Goal: Task Accomplishment & Management: Complete application form

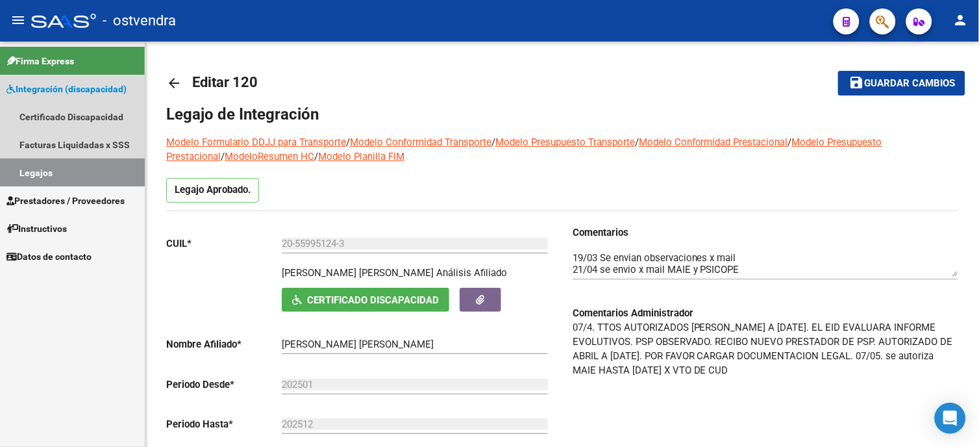
click at [112, 94] on span "Integración (discapacidad)" at bounding box center [66, 89] width 120 height 14
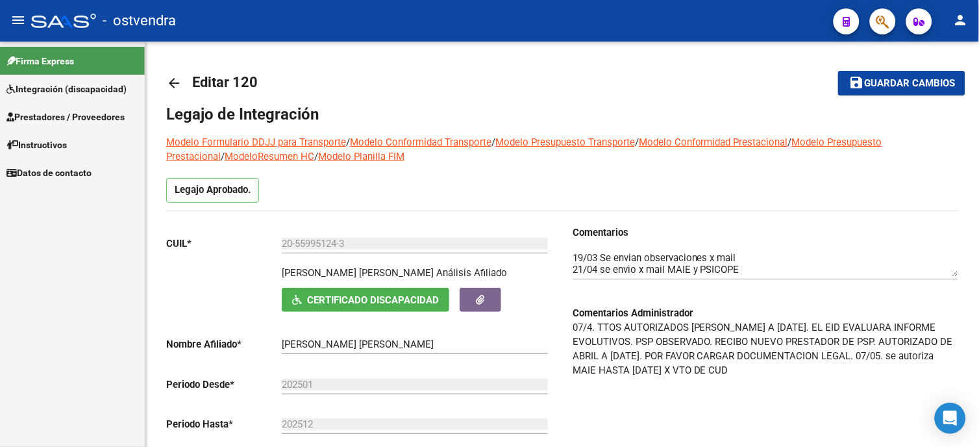
click at [94, 115] on span "Prestadores / Proveedores" at bounding box center [65, 117] width 118 height 14
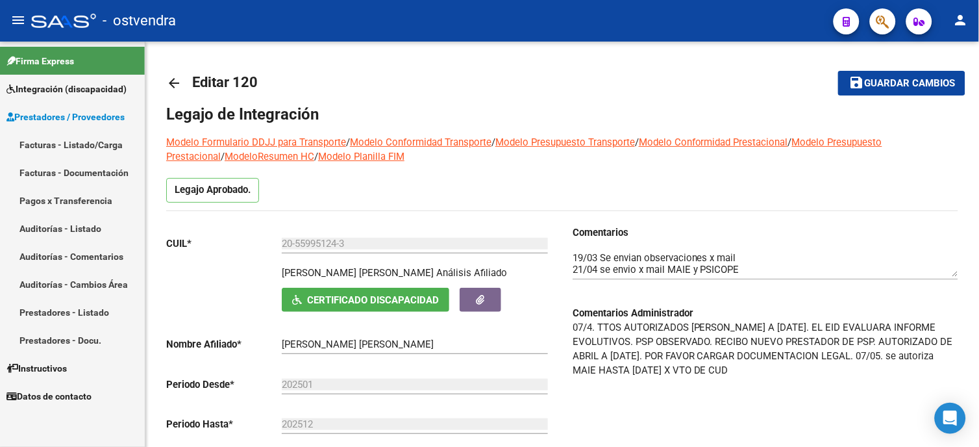
click at [73, 146] on link "Facturas - Listado/Carga" at bounding box center [72, 145] width 145 height 28
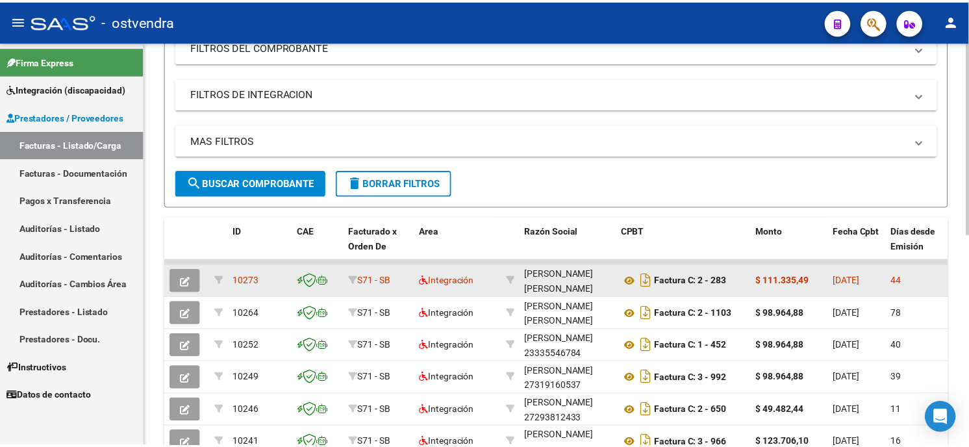
scroll to position [249, 0]
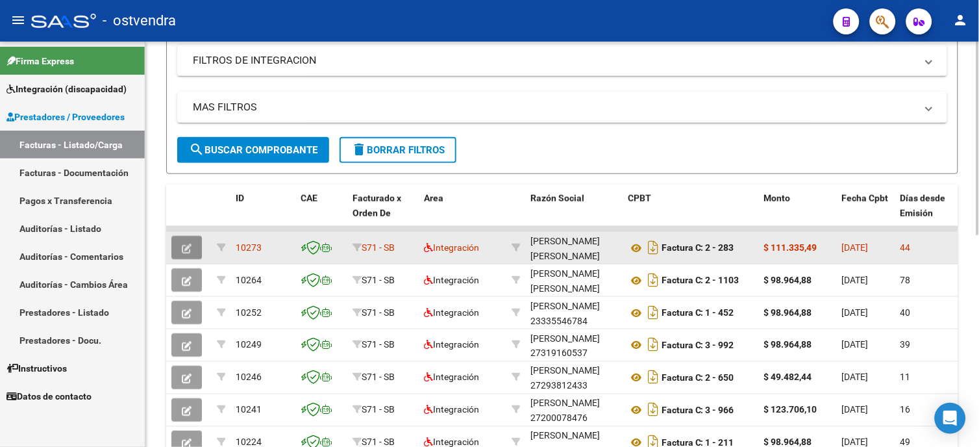
click at [180, 247] on button "button" at bounding box center [186, 247] width 31 height 23
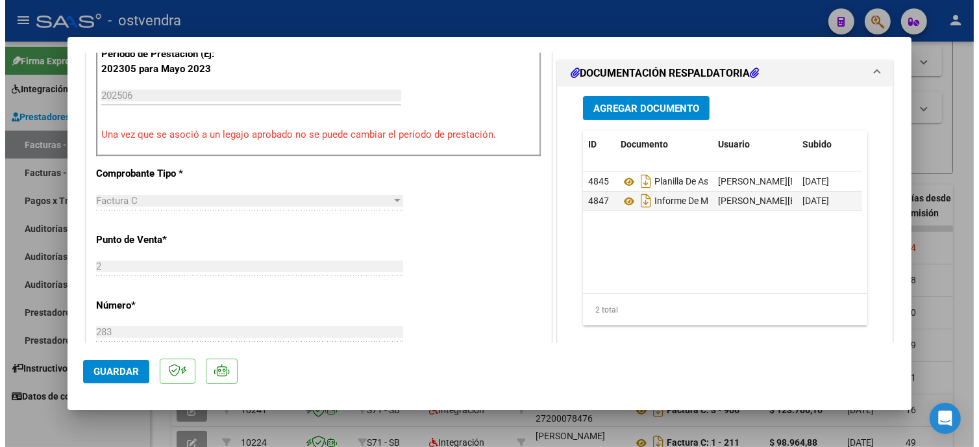
scroll to position [0, 0]
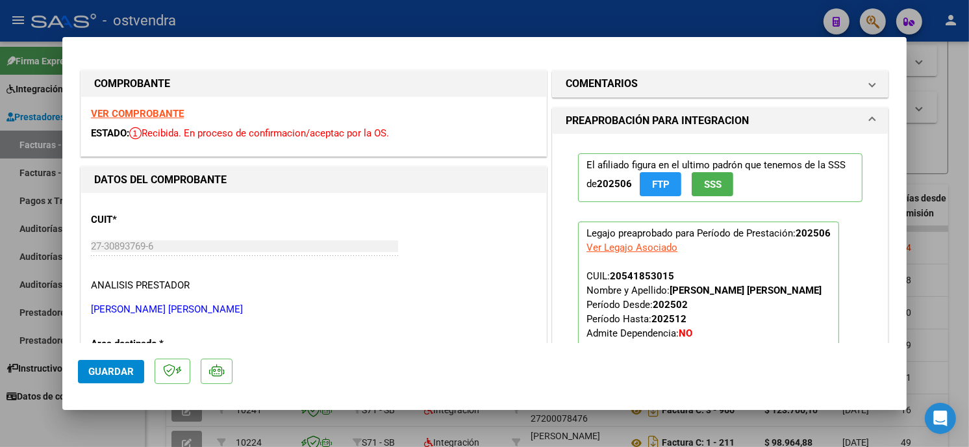
click at [693, 13] on div at bounding box center [484, 223] width 969 height 447
type input "$ 0,00"
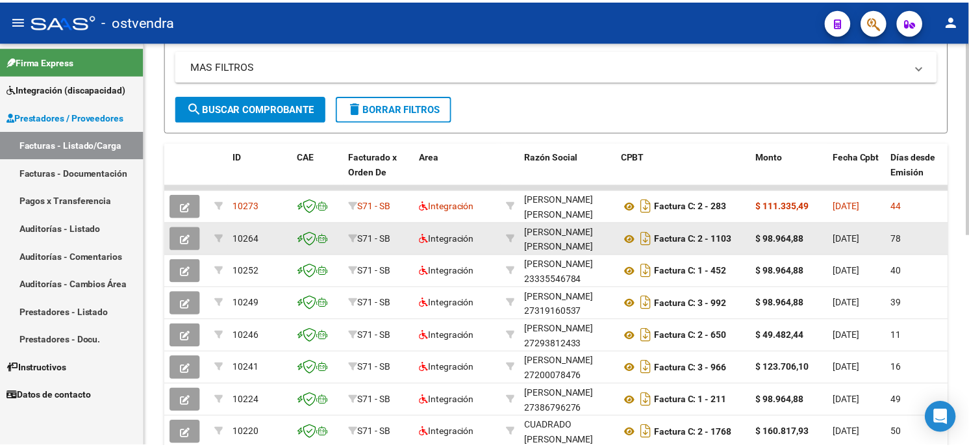
scroll to position [288, 0]
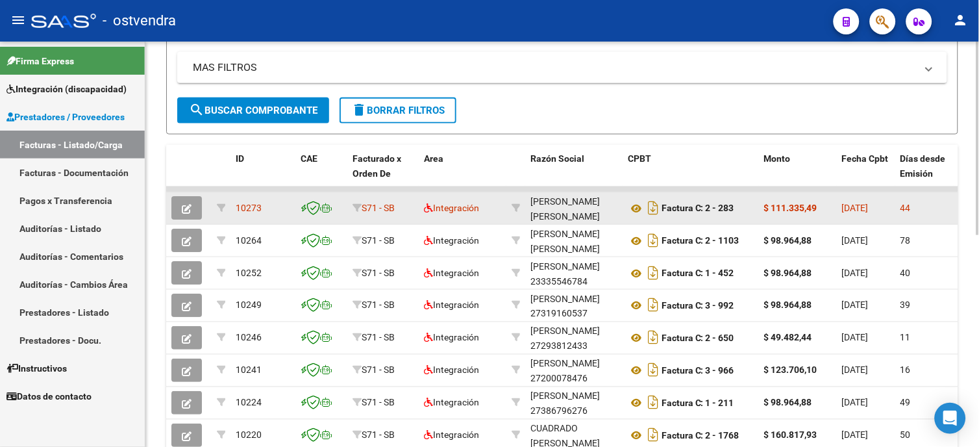
click at [182, 210] on icon "button" at bounding box center [187, 209] width 10 height 10
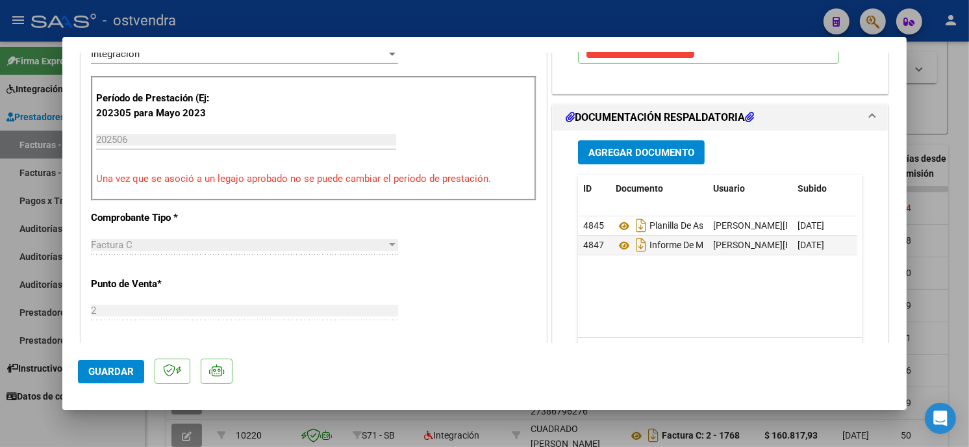
scroll to position [360, 0]
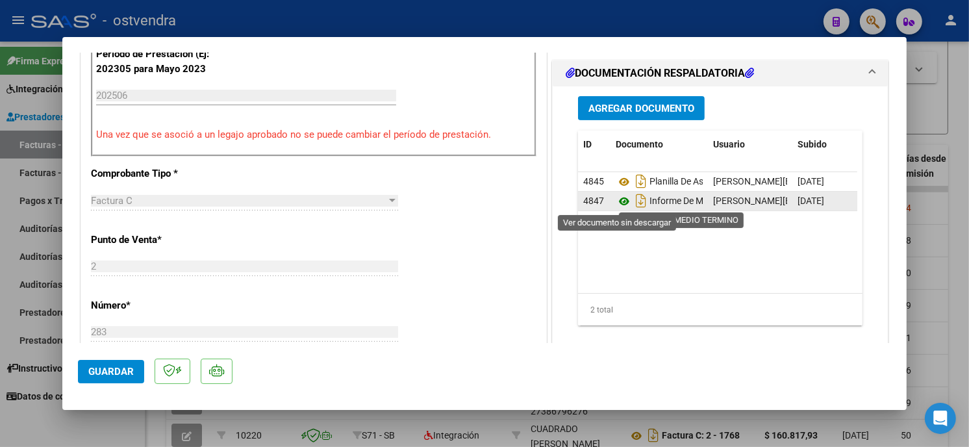
click at [620, 200] on icon at bounding box center [624, 202] width 17 height 16
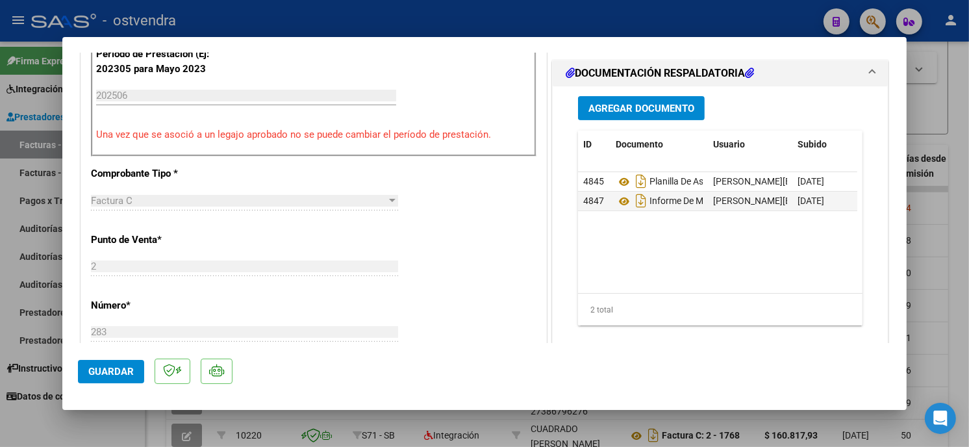
click at [562, 28] on div at bounding box center [484, 223] width 969 height 447
type input "$ 0,00"
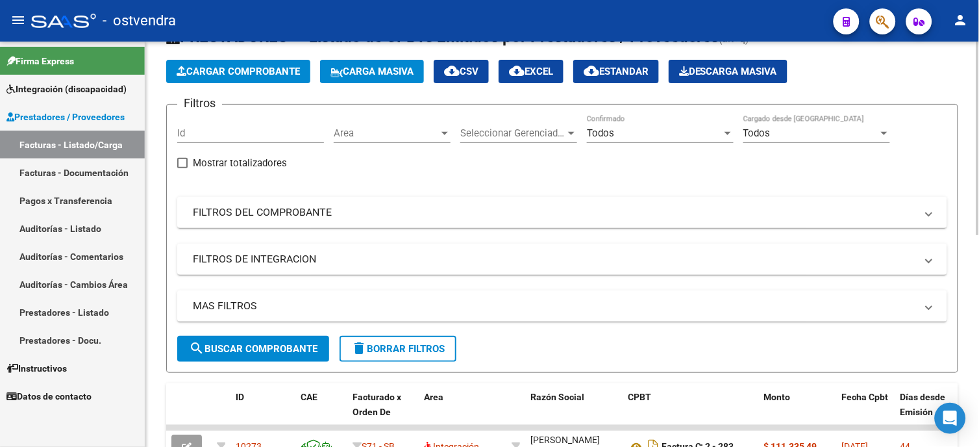
scroll to position [0, 0]
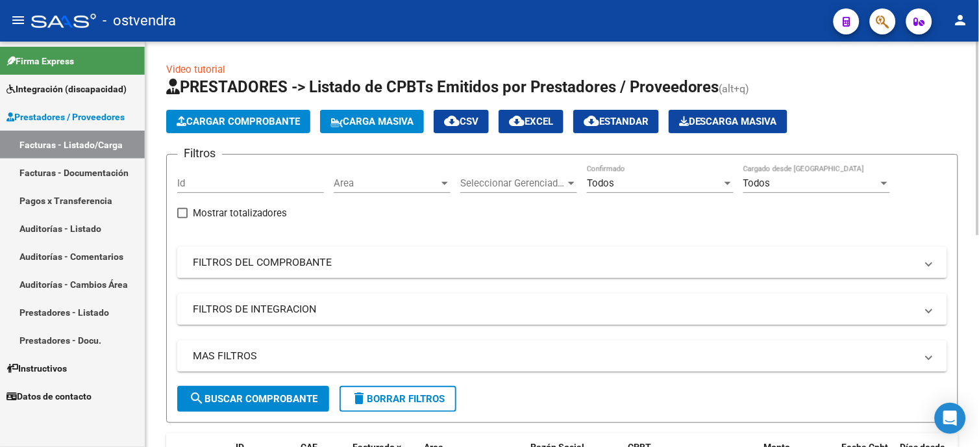
click at [626, 184] on div "Todos" at bounding box center [654, 183] width 135 height 12
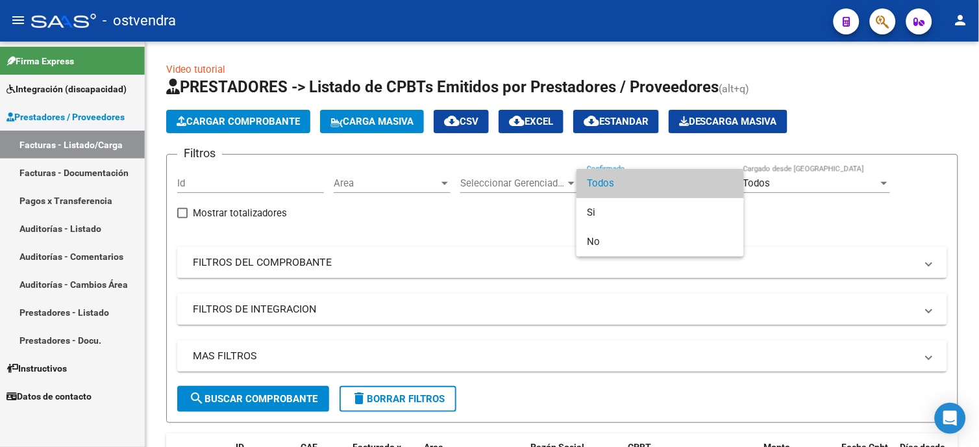
click at [612, 190] on span "Todos" at bounding box center [660, 183] width 147 height 29
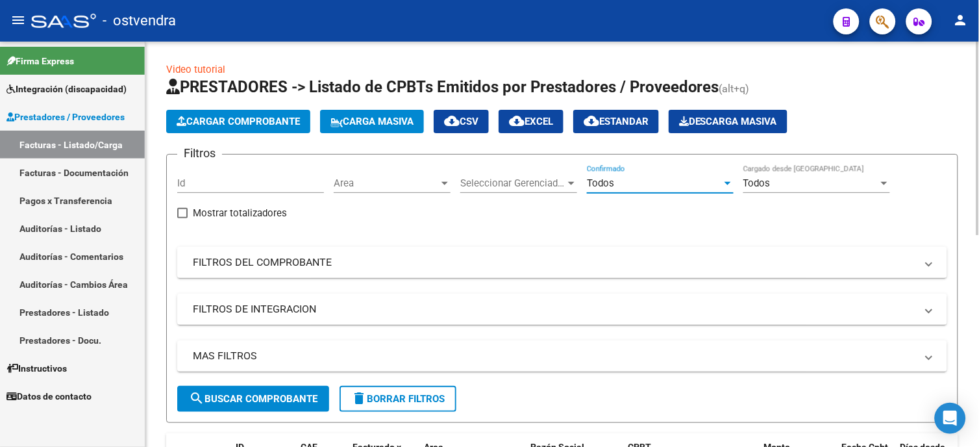
click at [218, 401] on span "search Buscar Comprobante" at bounding box center [253, 399] width 129 height 12
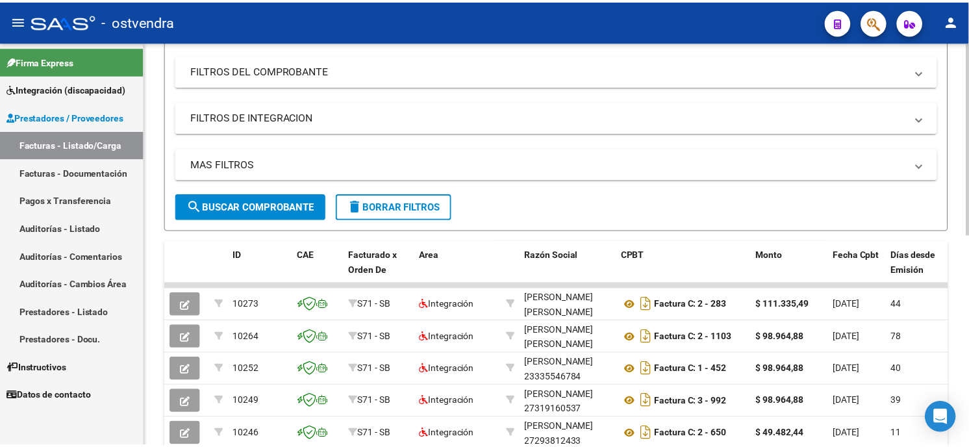
scroll to position [216, 0]
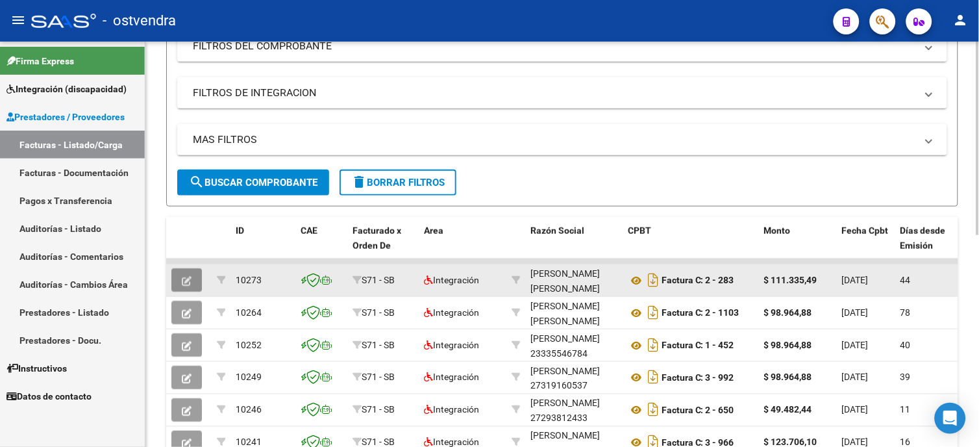
click at [198, 276] on button "button" at bounding box center [186, 279] width 31 height 23
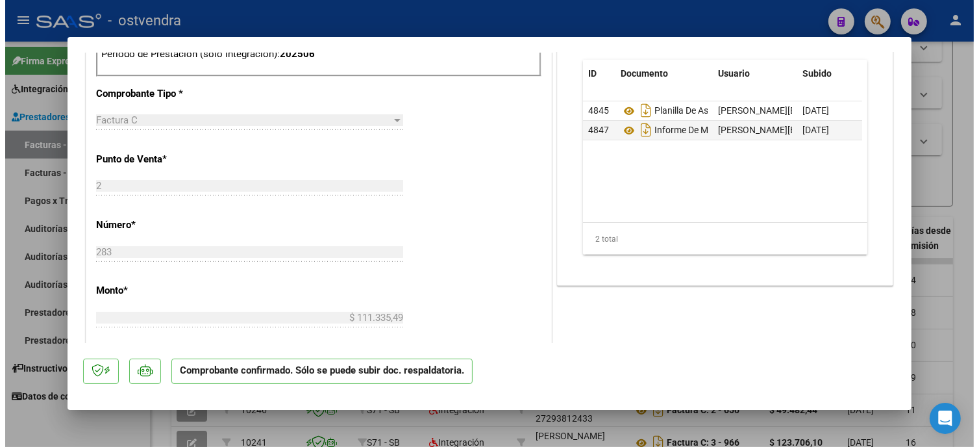
scroll to position [0, 0]
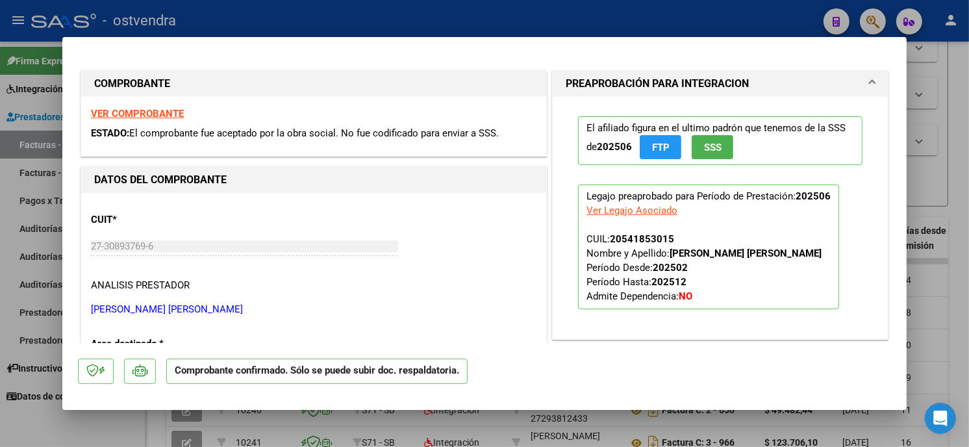
click at [521, 15] on div at bounding box center [484, 223] width 969 height 447
type input "$ 0,00"
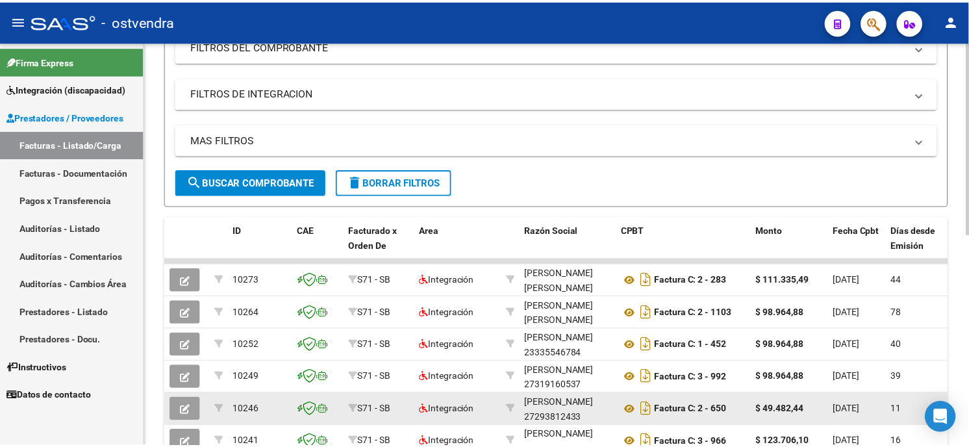
scroll to position [144, 0]
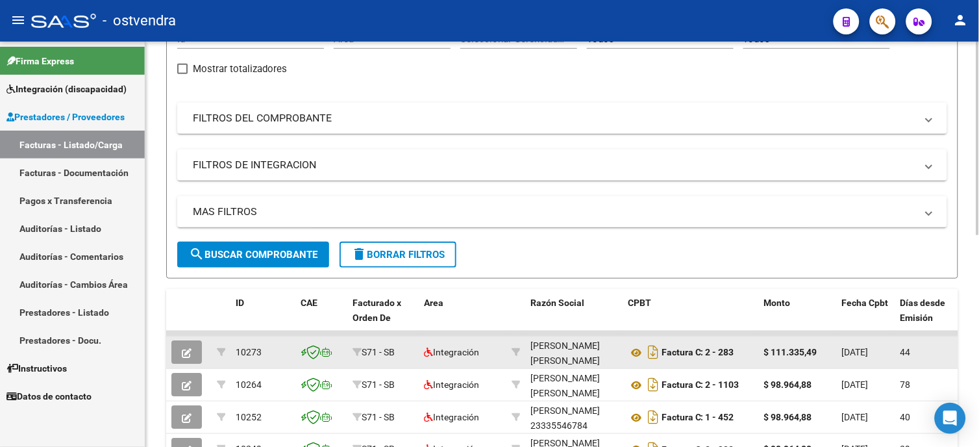
click at [179, 352] on button "button" at bounding box center [186, 351] width 31 height 23
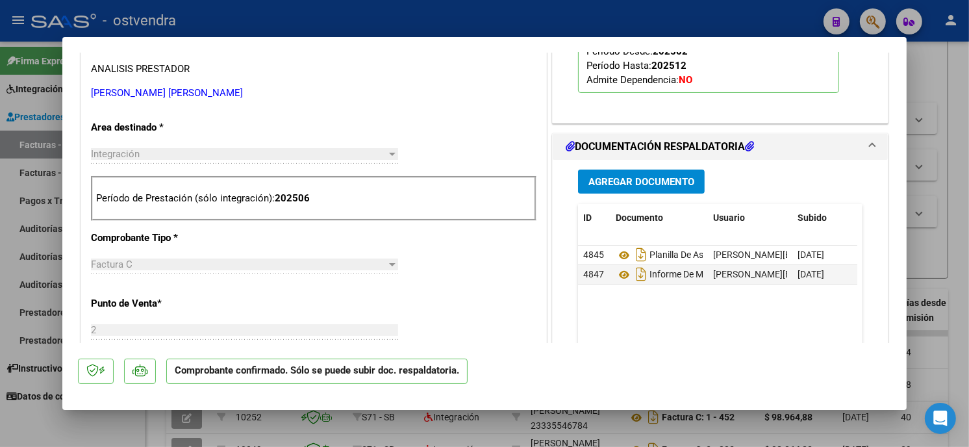
scroll to position [288, 0]
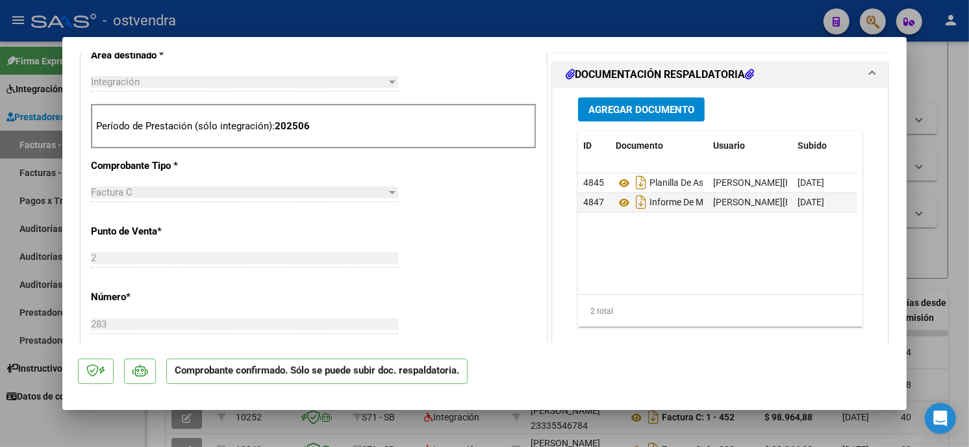
click at [557, 21] on div at bounding box center [484, 223] width 969 height 447
type input "$ 0,00"
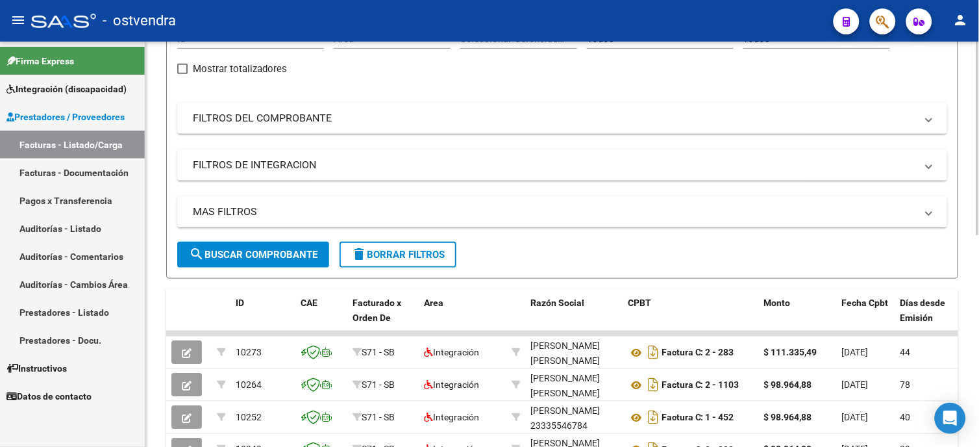
scroll to position [72, 0]
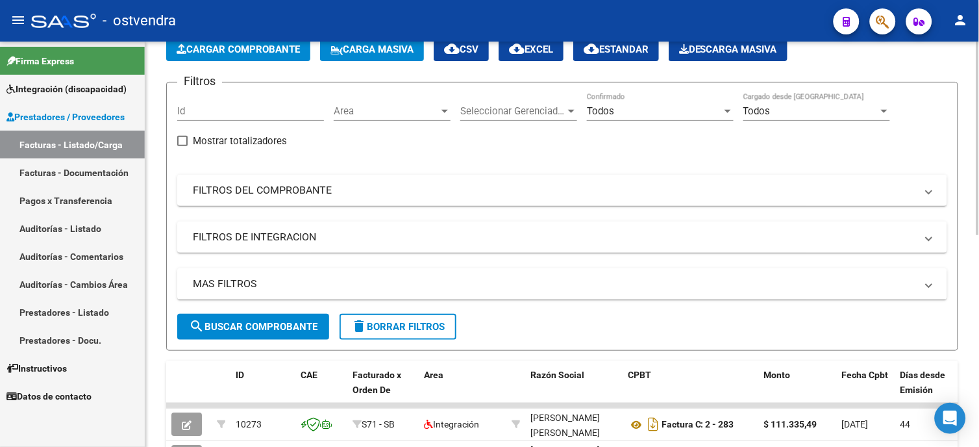
click at [710, 108] on div "Todos" at bounding box center [654, 111] width 135 height 12
click at [660, 118] on div "Todos Confirmado" at bounding box center [660, 107] width 147 height 28
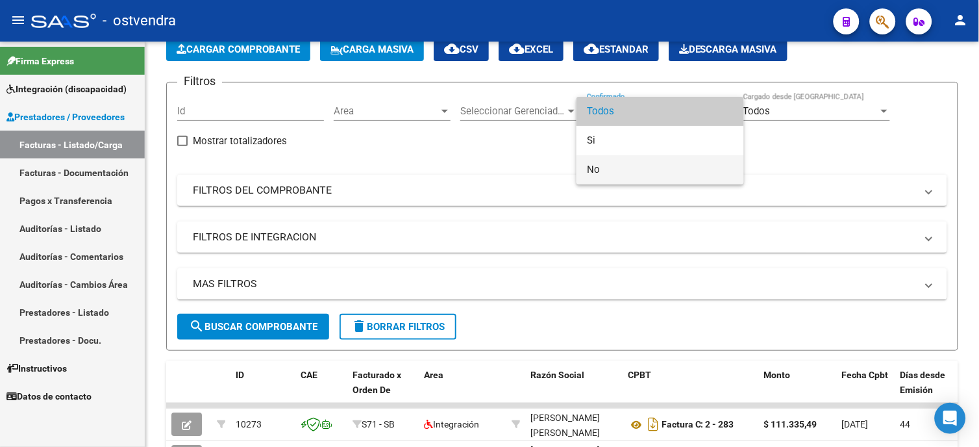
click at [653, 173] on span "No" at bounding box center [660, 169] width 147 height 29
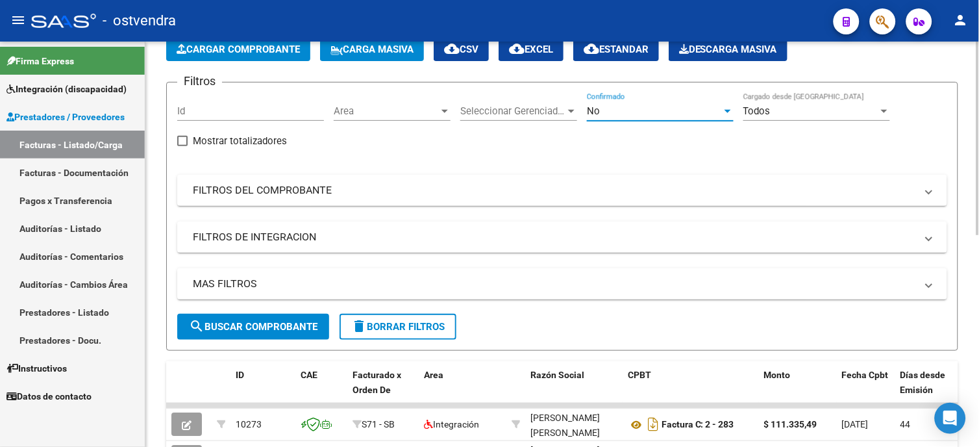
click at [295, 323] on span "search Buscar Comprobante" at bounding box center [253, 327] width 129 height 12
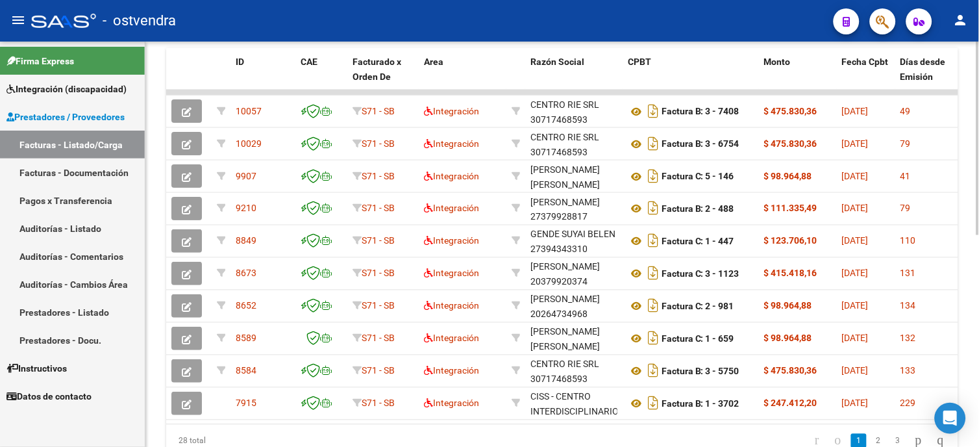
scroll to position [401, 0]
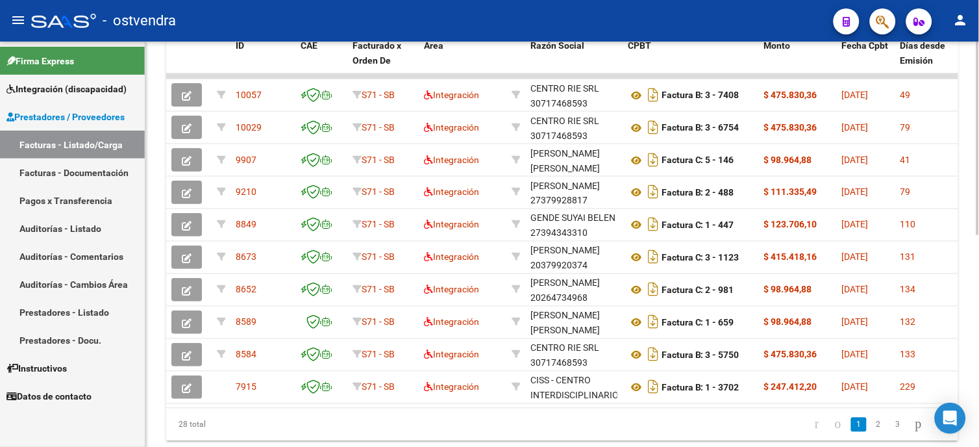
click at [977, 317] on div at bounding box center [978, 333] width 3 height 193
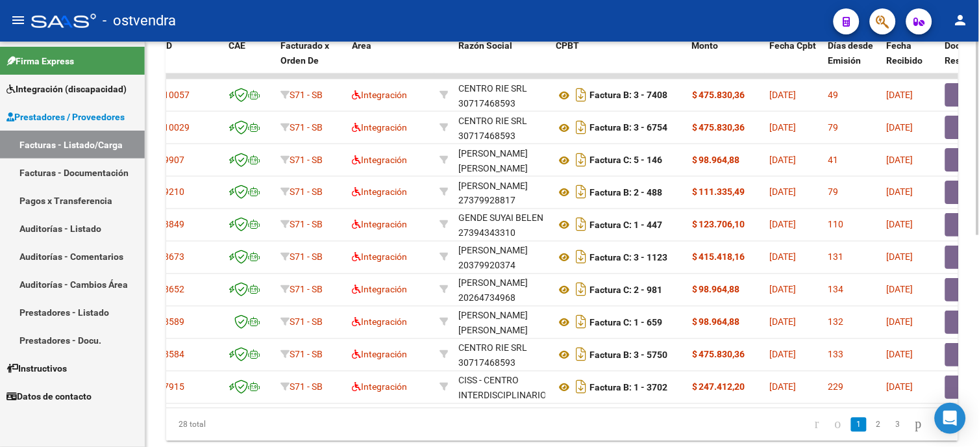
scroll to position [0, 0]
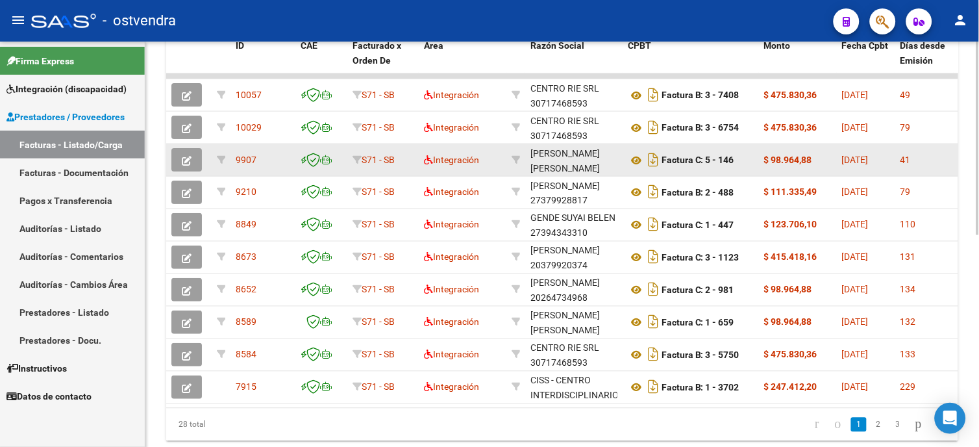
click at [182, 162] on icon "button" at bounding box center [187, 161] width 10 height 10
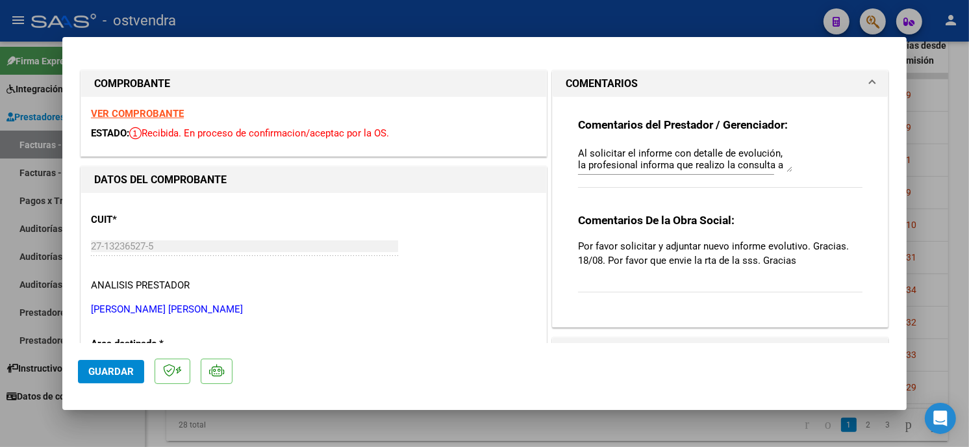
click at [735, 20] on div at bounding box center [484, 223] width 969 height 447
type input "$ 0,00"
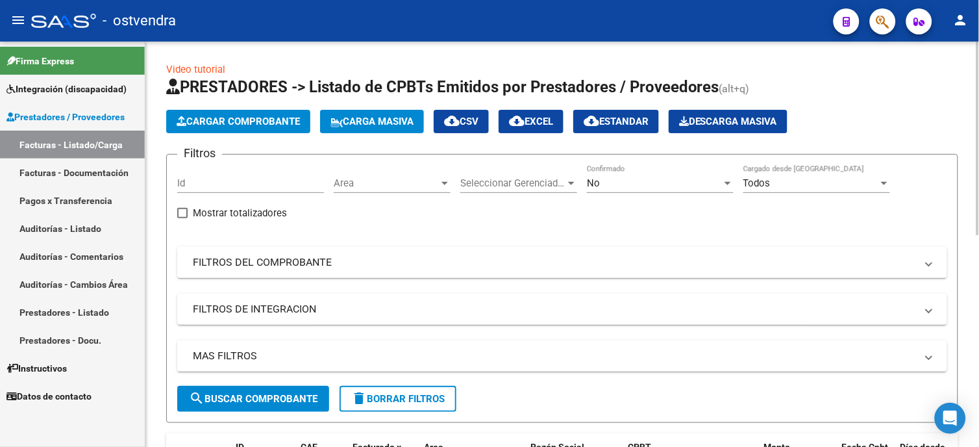
click at [979, 100] on html "menu - ostvendra person Firma Express Integración (discapacidad) Certificado Di…" at bounding box center [489, 223] width 979 height 447
click at [979, 97] on html "menu - ostvendra person Firma Express Integración (discapacidad) Certificado Di…" at bounding box center [489, 223] width 979 height 447
click at [108, 92] on span "Integración (discapacidad)" at bounding box center [66, 89] width 120 height 14
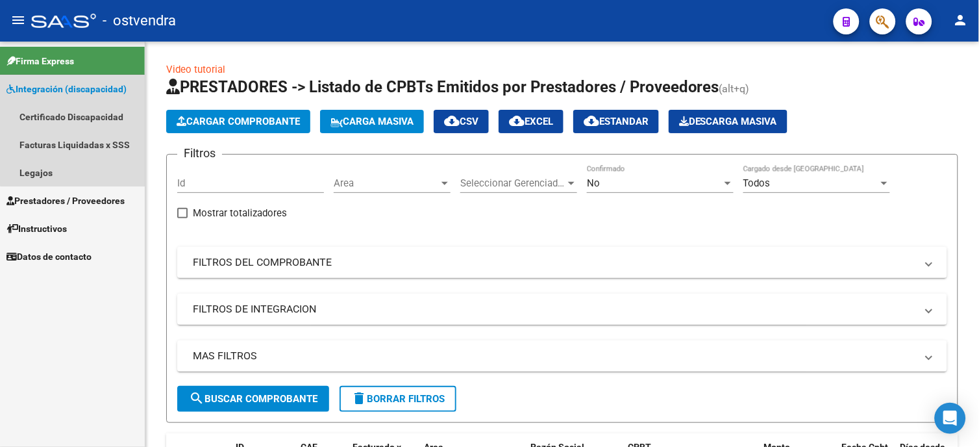
click at [91, 87] on span "Integración (discapacidad)" at bounding box center [66, 89] width 120 height 14
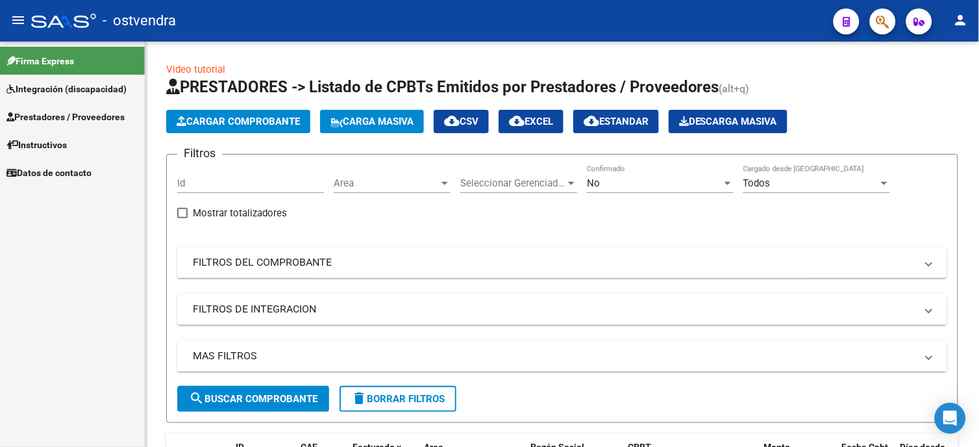
click at [82, 111] on span "Prestadores / Proveedores" at bounding box center [65, 117] width 118 height 14
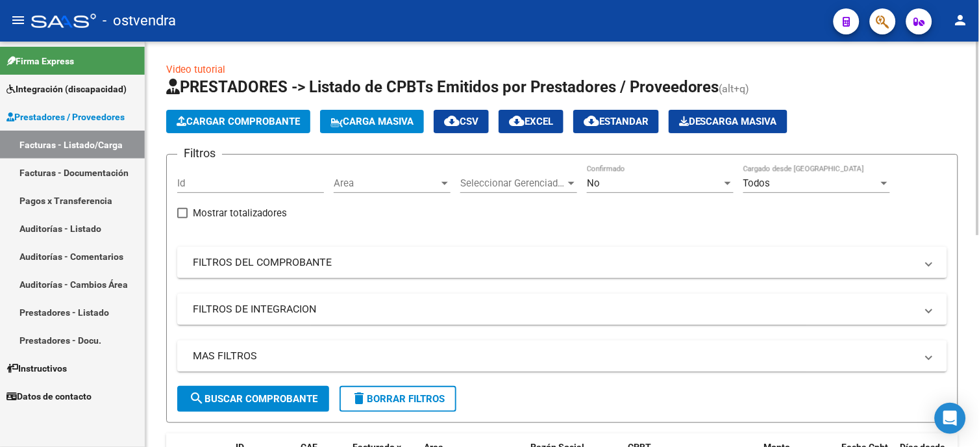
click at [979, 92] on html "menu - ostvendra person Firma Express Integración (discapacidad) Certificado Di…" at bounding box center [489, 223] width 979 height 447
click at [979, 133] on html "menu - ostvendra person Firma Express Integración (discapacidad) Certificado Di…" at bounding box center [489, 223] width 979 height 447
click at [979, 121] on html "menu - ostvendra person Firma Express Integración (discapacidad) Certificado Di…" at bounding box center [489, 223] width 979 height 447
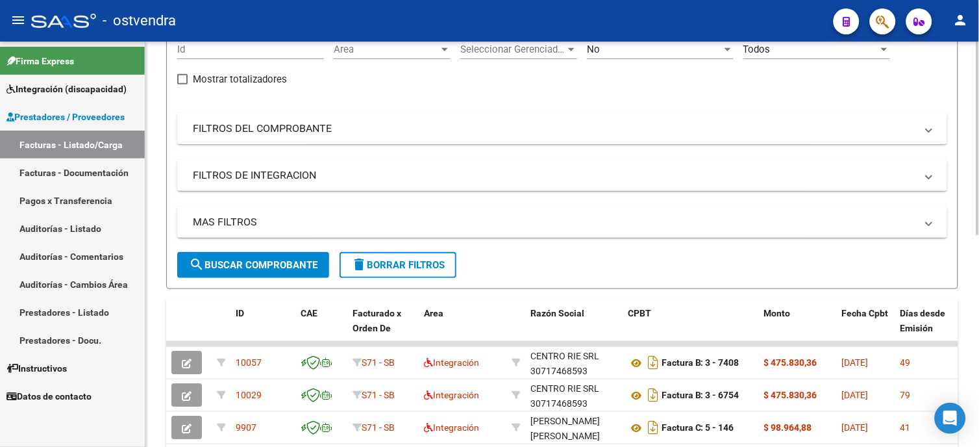
scroll to position [144, 0]
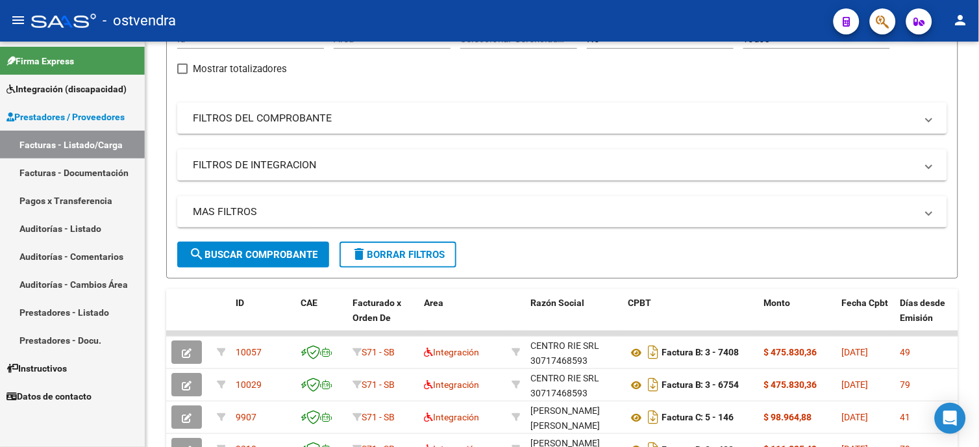
click at [95, 145] on link "Facturas - Listado/Carga" at bounding box center [72, 145] width 145 height 28
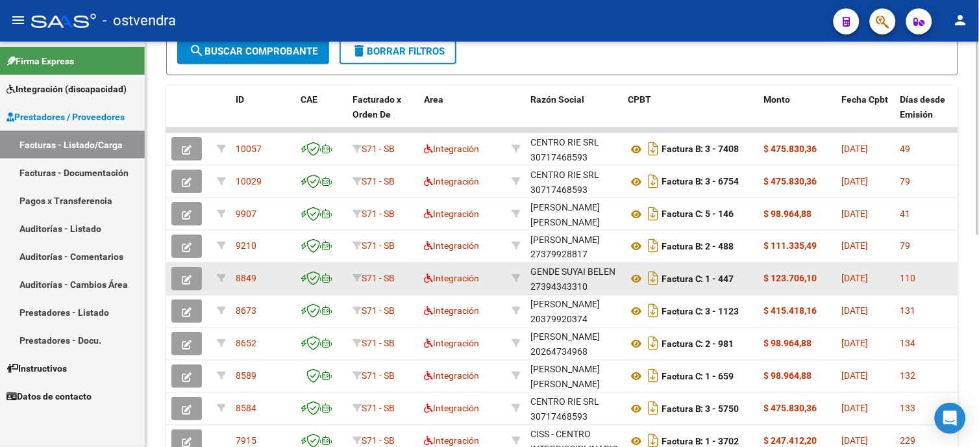
scroll to position [360, 0]
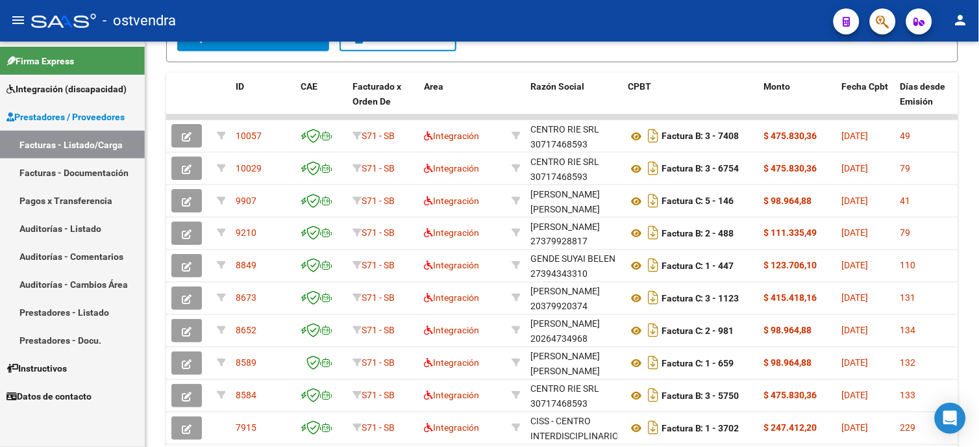
click at [66, 87] on span "Integración (discapacidad)" at bounding box center [66, 89] width 120 height 14
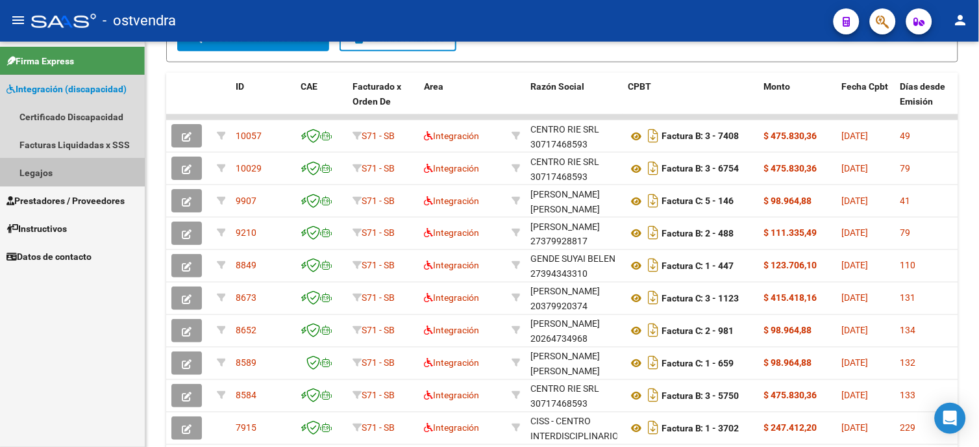
click at [71, 170] on link "Legajos" at bounding box center [72, 172] width 145 height 28
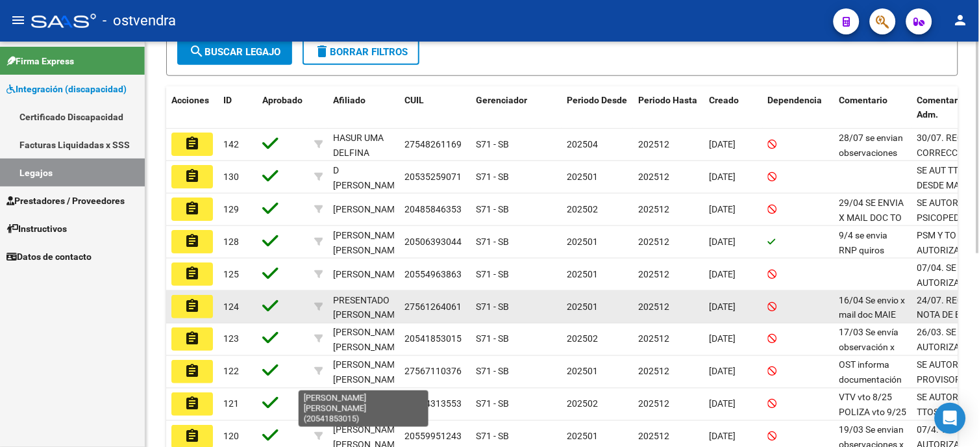
scroll to position [216, 0]
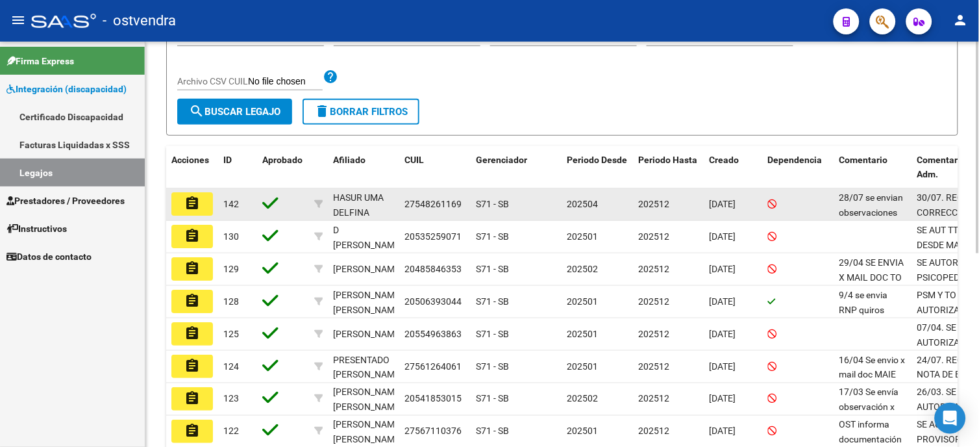
click at [192, 206] on mat-icon "assignment" at bounding box center [192, 203] width 16 height 16
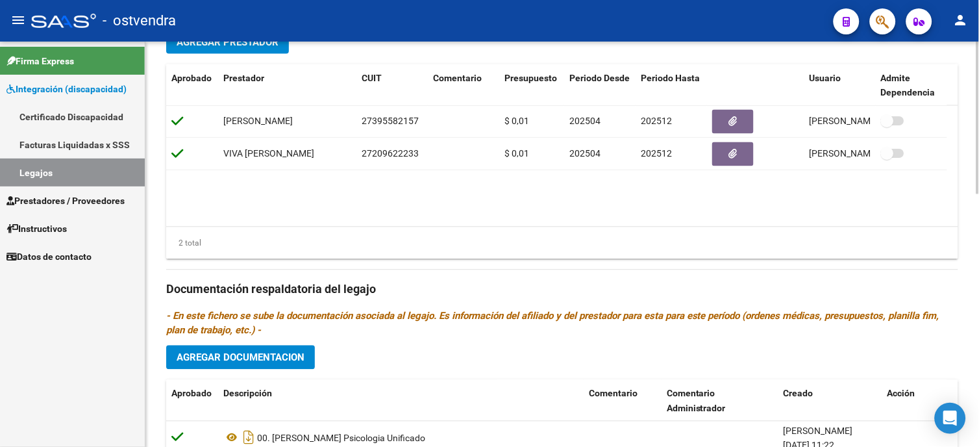
scroll to position [675, 0]
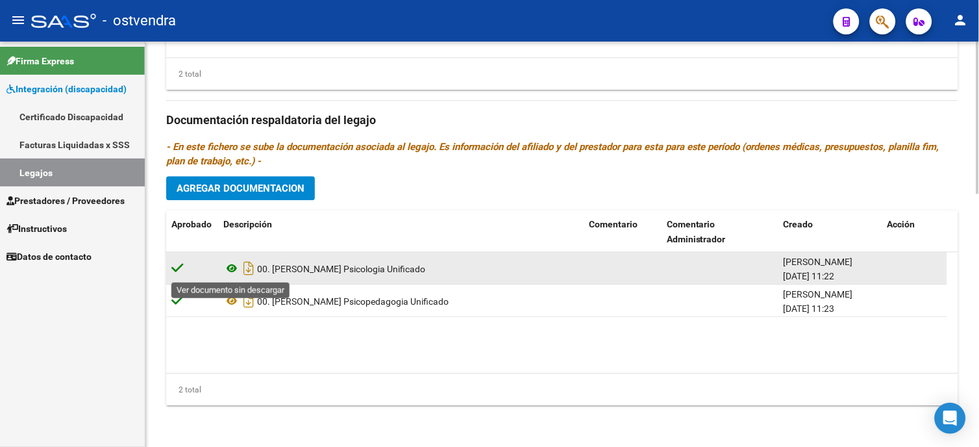
click at [236, 266] on icon at bounding box center [231, 268] width 17 height 16
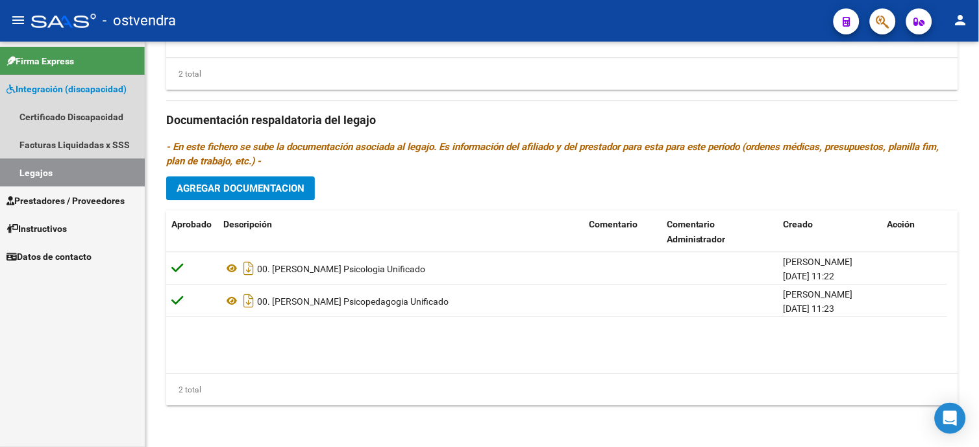
click at [107, 91] on span "Integración (discapacidad)" at bounding box center [66, 89] width 120 height 14
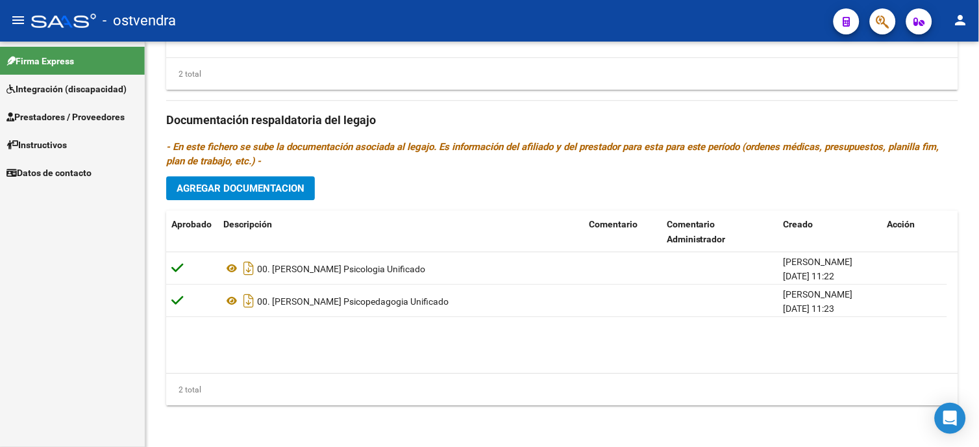
click at [99, 123] on span "Prestadores / Proveedores" at bounding box center [65, 117] width 118 height 14
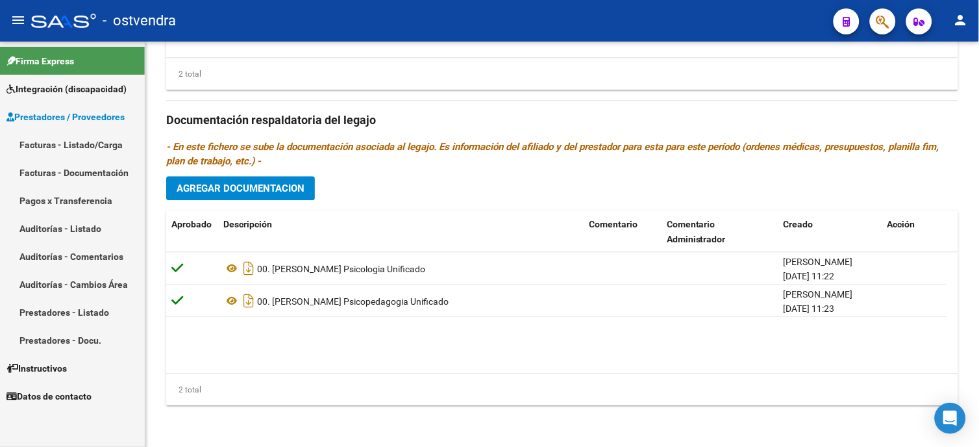
click at [88, 145] on link "Facturas - Listado/Carga" at bounding box center [72, 145] width 145 height 28
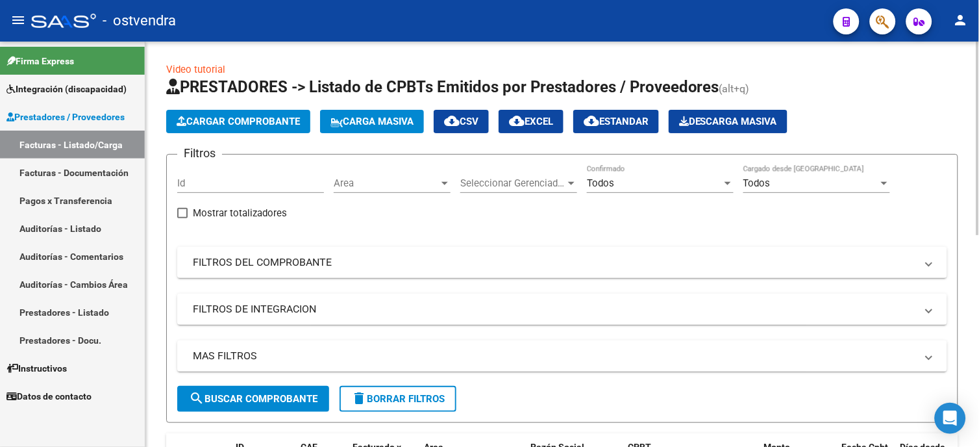
click at [670, 177] on div "Todos Confirmado" at bounding box center [660, 179] width 147 height 28
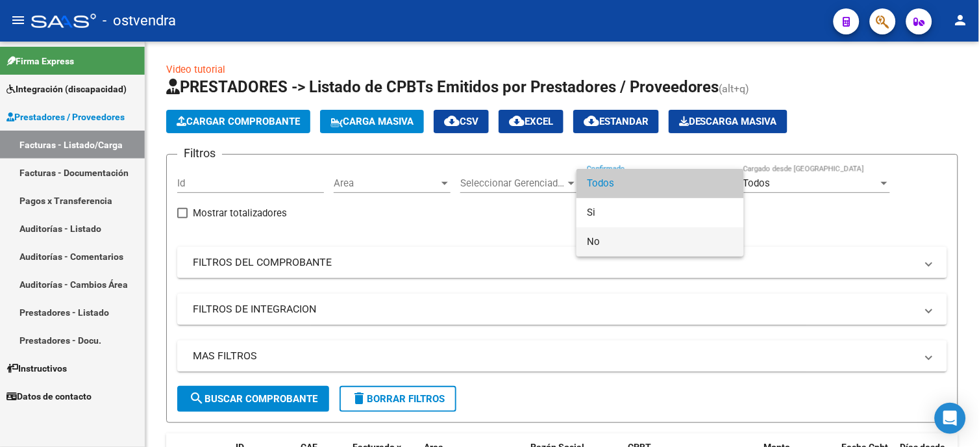
click at [634, 240] on span "No" at bounding box center [660, 241] width 147 height 29
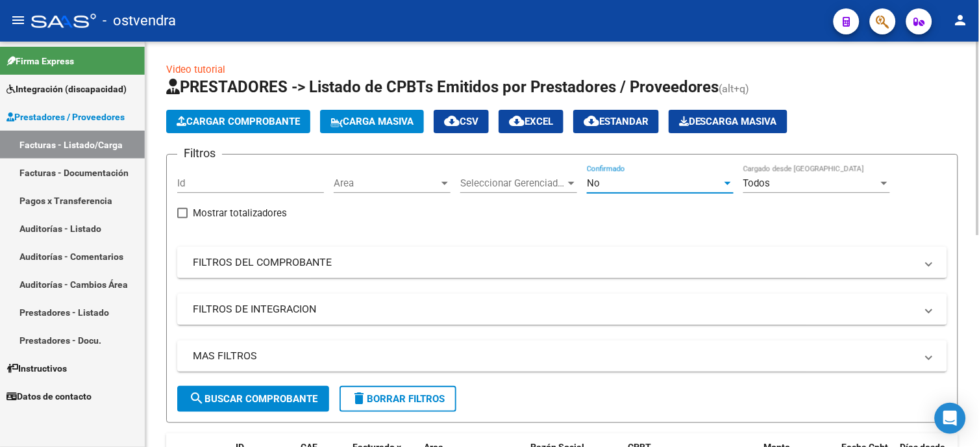
click at [288, 392] on button "search Buscar Comprobante" at bounding box center [253, 399] width 152 height 26
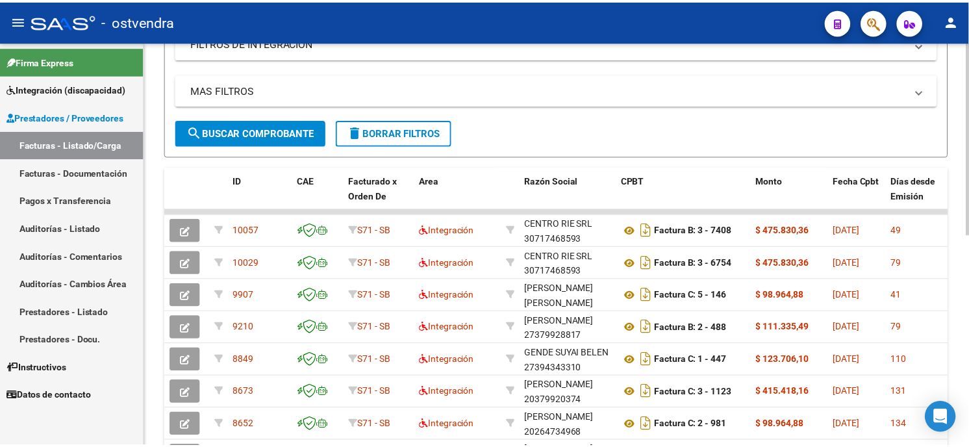
scroll to position [288, 0]
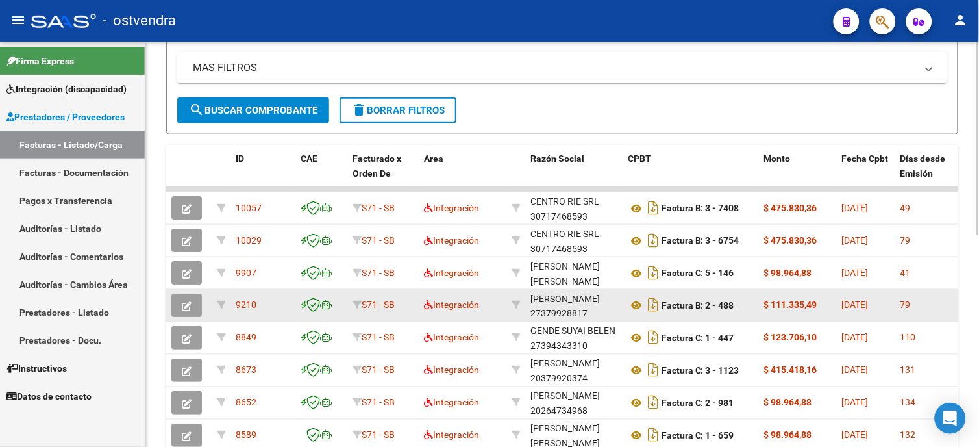
click at [179, 310] on button "button" at bounding box center [186, 305] width 31 height 23
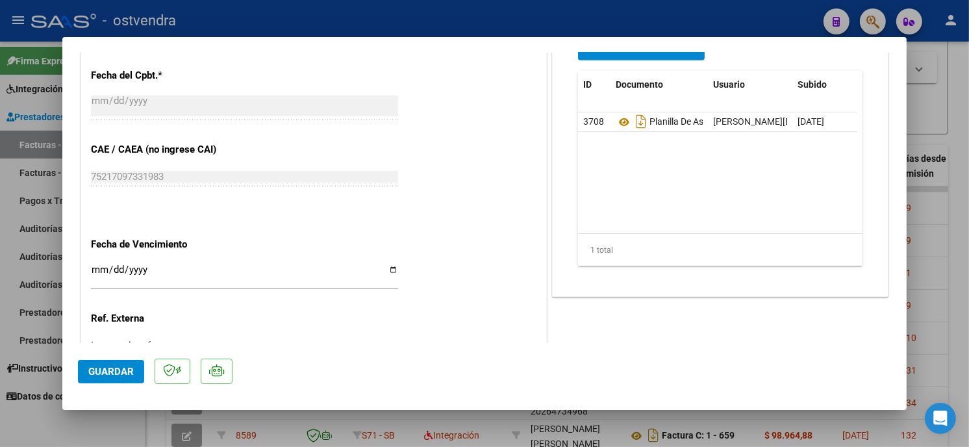
scroll to position [577, 0]
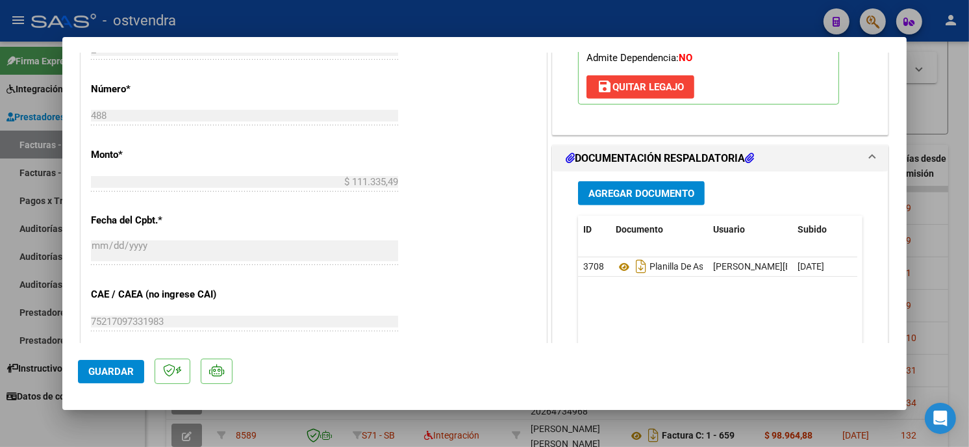
click at [666, 192] on span "Agregar Documento" at bounding box center [641, 194] width 106 height 12
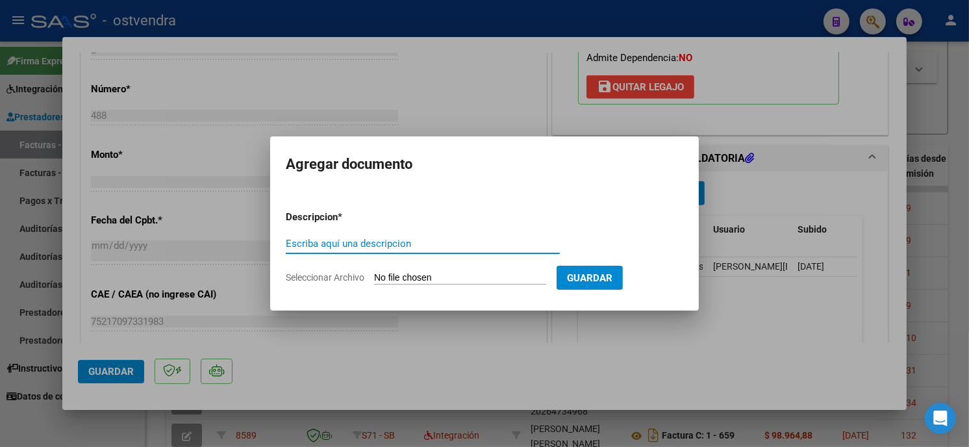
click at [410, 278] on input "Seleccionar Archivo" at bounding box center [460, 278] width 172 height 12
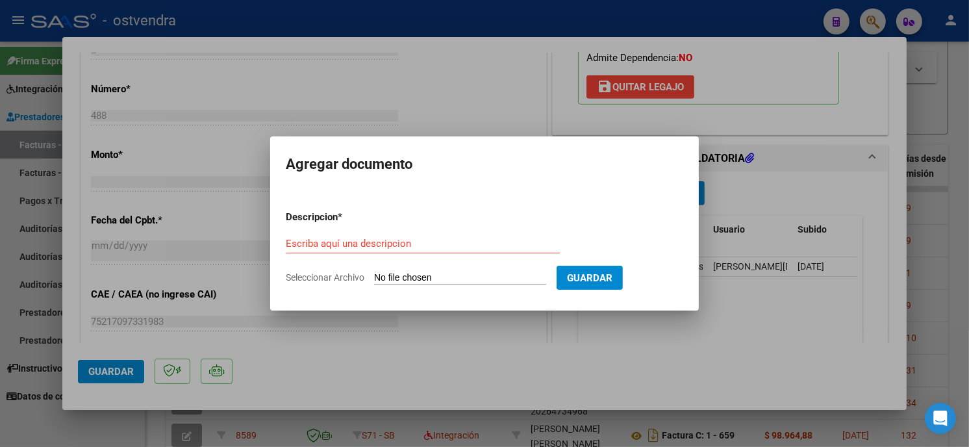
type input "C:\fakepath\nota de crédito b-2-488.pdf"
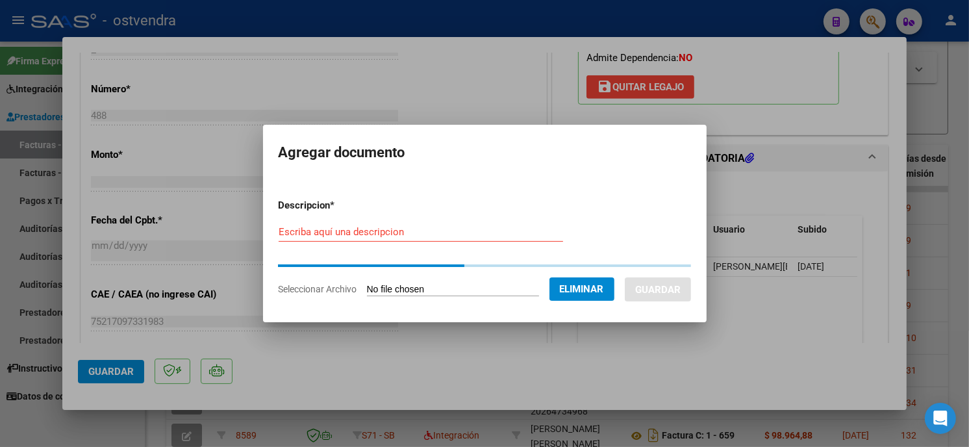
click at [386, 234] on input "Escriba aquí una descripcion" at bounding box center [421, 232] width 284 height 12
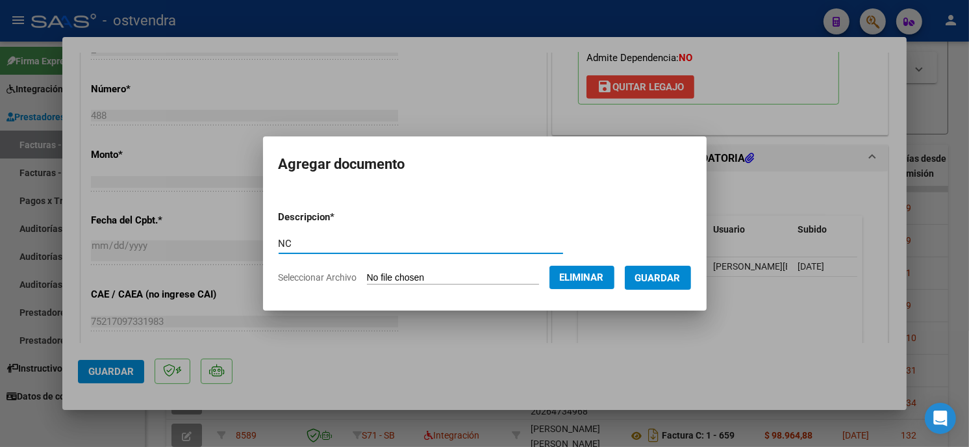
type input "NC"
click at [677, 278] on span "Guardar" at bounding box center [657, 278] width 45 height 12
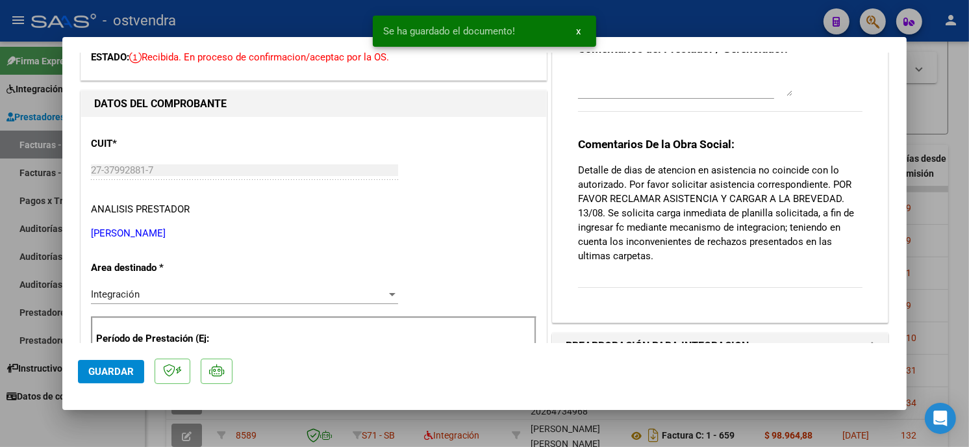
scroll to position [0, 0]
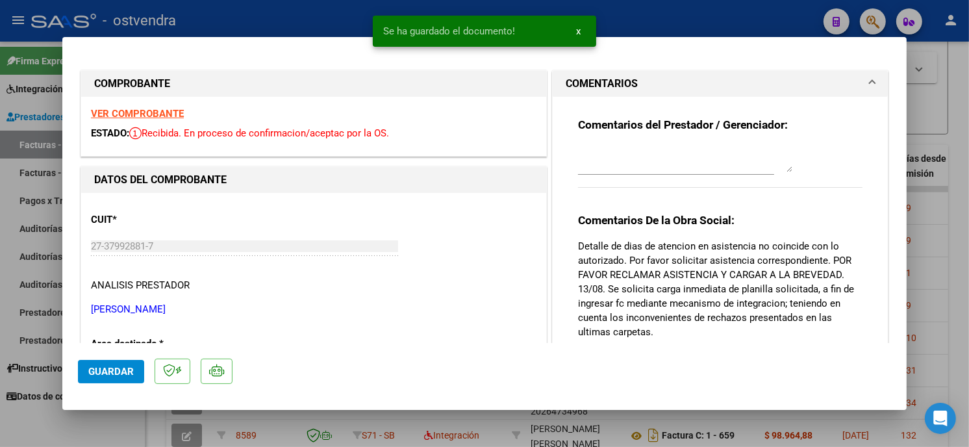
click at [654, 151] on textarea at bounding box center [685, 159] width 214 height 26
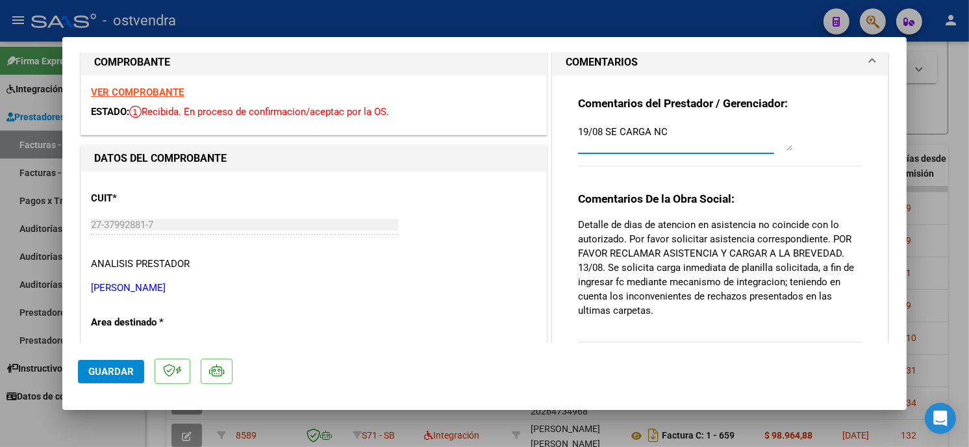
scroll to position [216, 0]
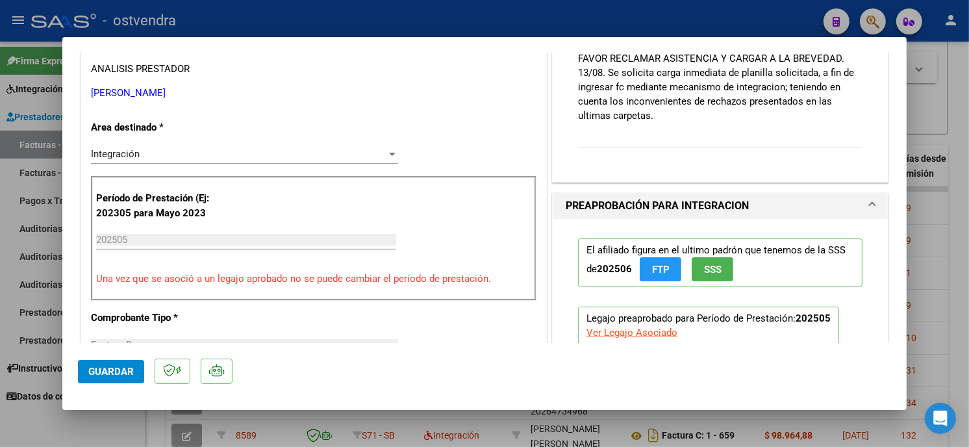
type textarea "19/08 SE CARGA NC"
click at [119, 371] on span "Guardar" at bounding box center [110, 372] width 45 height 12
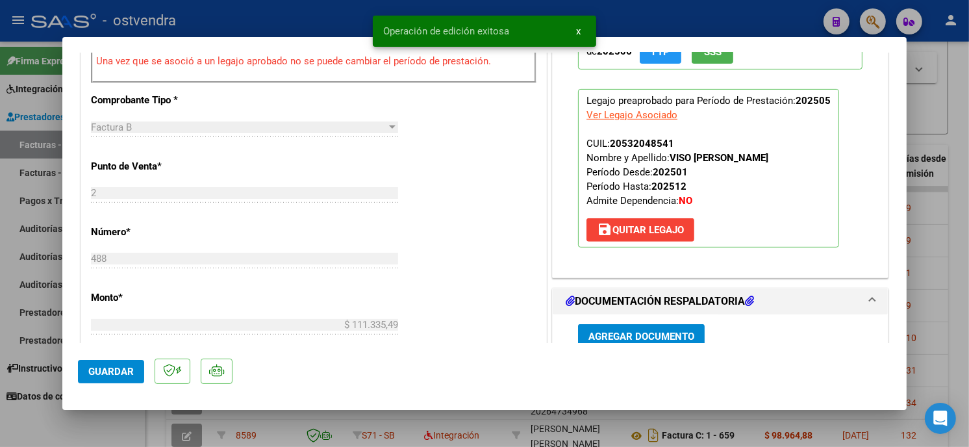
scroll to position [577, 0]
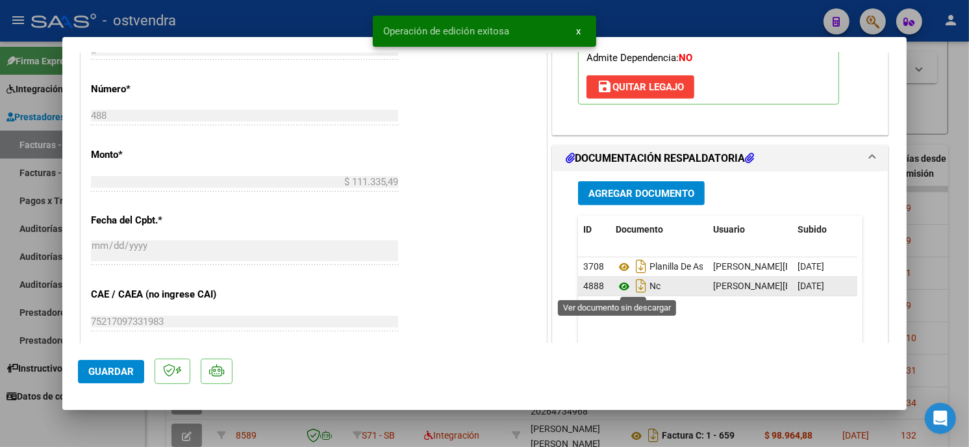
click at [620, 286] on icon at bounding box center [624, 287] width 17 height 16
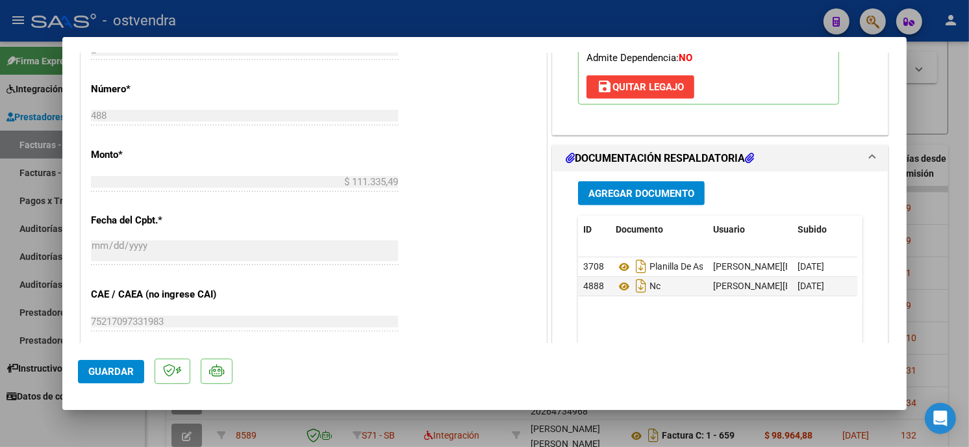
click at [458, 18] on div at bounding box center [484, 223] width 969 height 447
type input "$ 0,00"
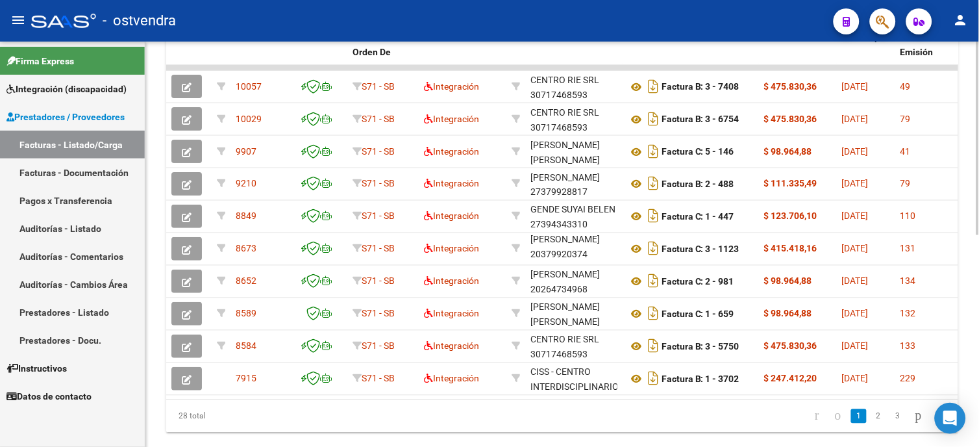
scroll to position [414, 0]
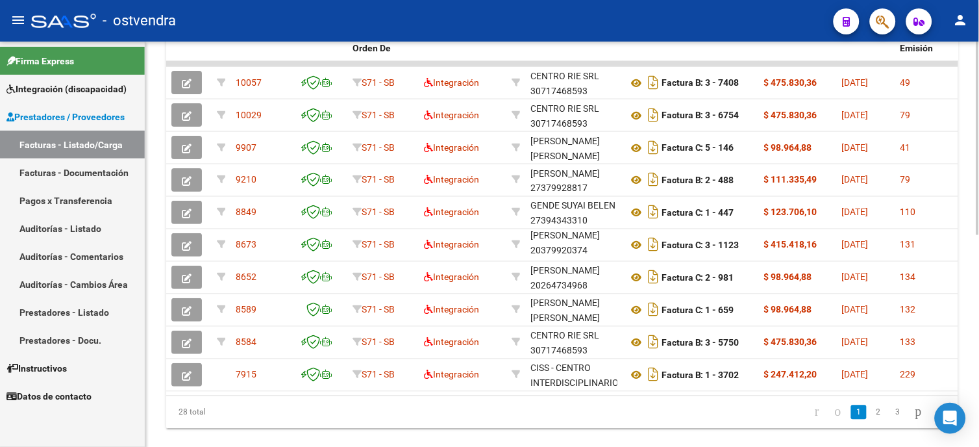
click at [979, 394] on html "menu - ostvendra person Firma Express Integración (discapacidad) Certificado Di…" at bounding box center [489, 223] width 979 height 447
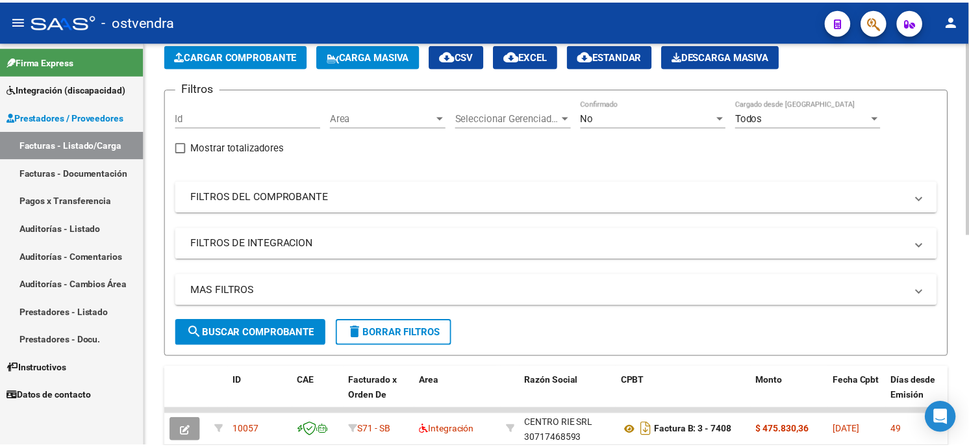
scroll to position [0, 0]
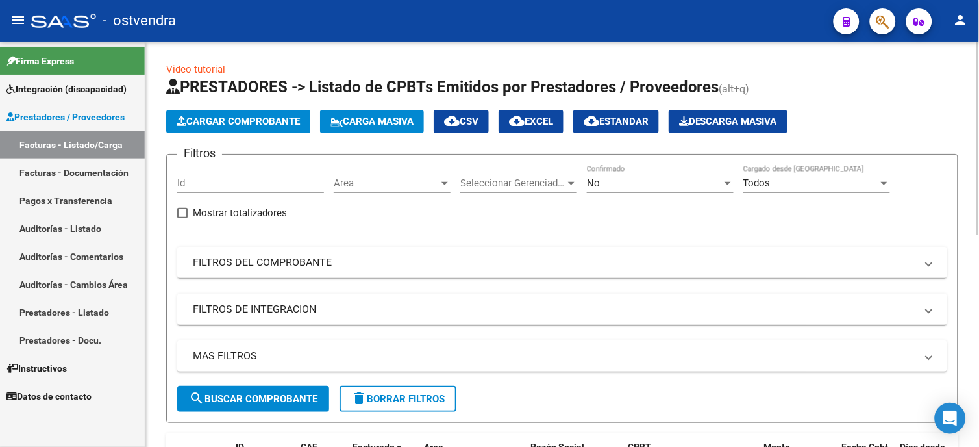
click at [270, 122] on span "Cargar Comprobante" at bounding box center [238, 122] width 123 height 12
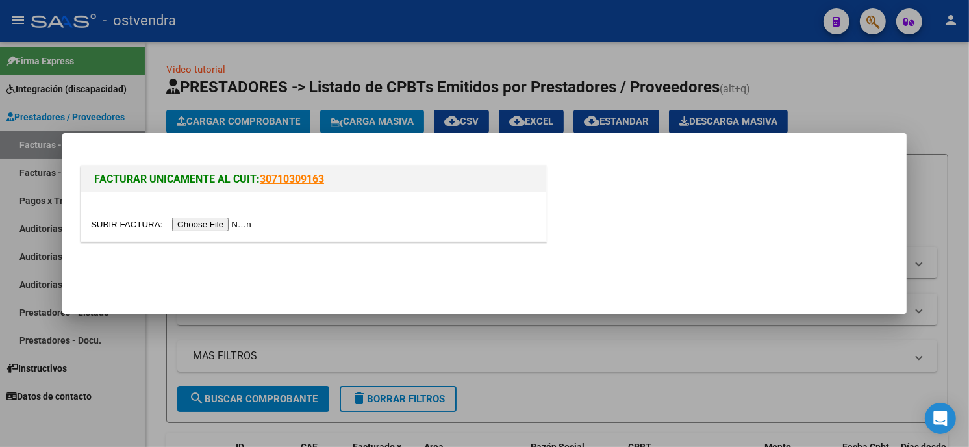
click at [225, 223] on input "file" at bounding box center [173, 225] width 164 height 14
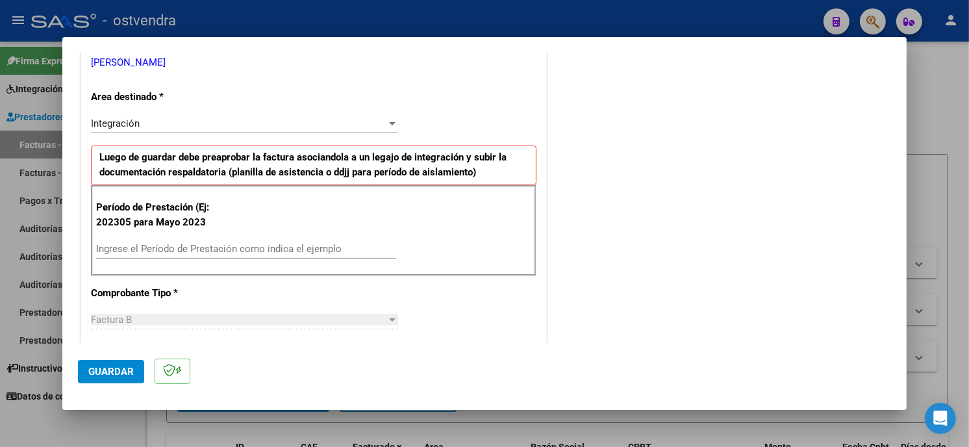
scroll to position [288, 0]
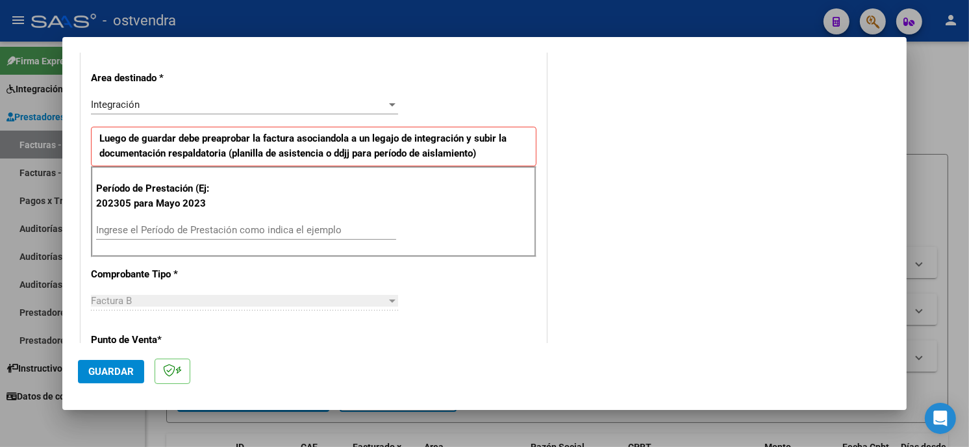
click at [223, 229] on input "Ingrese el Período de Prestación como indica el ejemplo" at bounding box center [246, 230] width 300 height 12
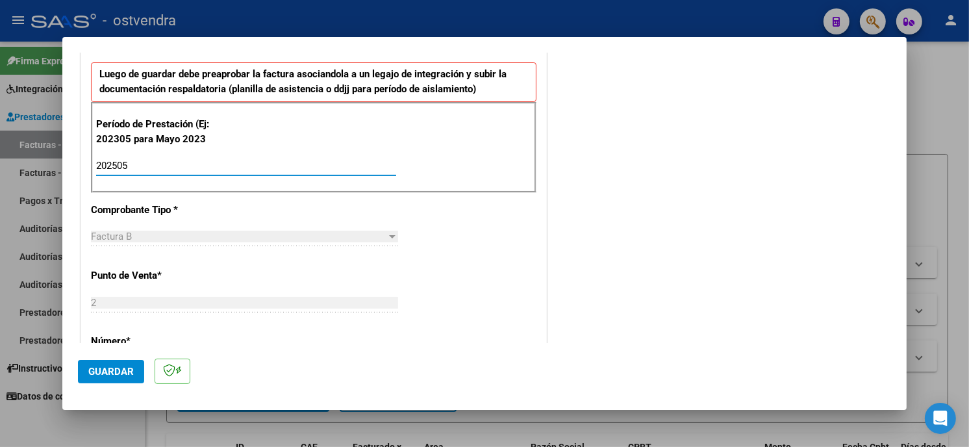
scroll to position [360, 0]
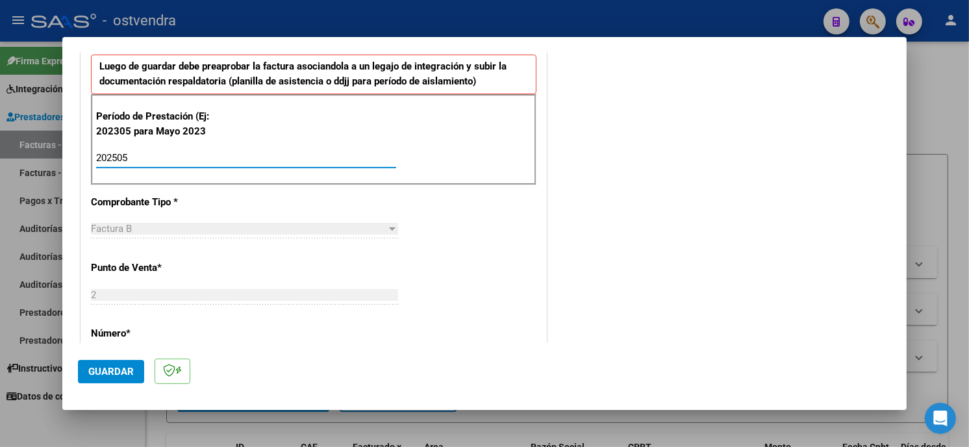
type input "202505"
click at [118, 367] on span "Guardar" at bounding box center [110, 372] width 45 height 12
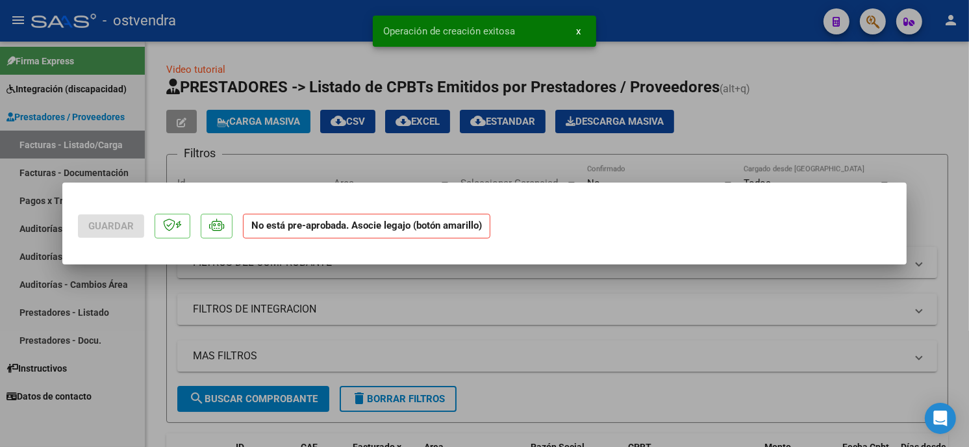
scroll to position [0, 0]
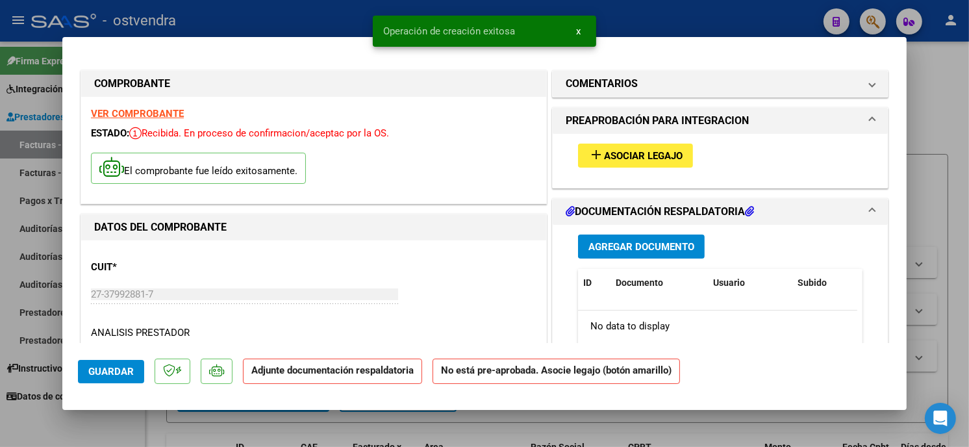
click at [648, 158] on span "Asociar Legajo" at bounding box center [643, 156] width 79 height 12
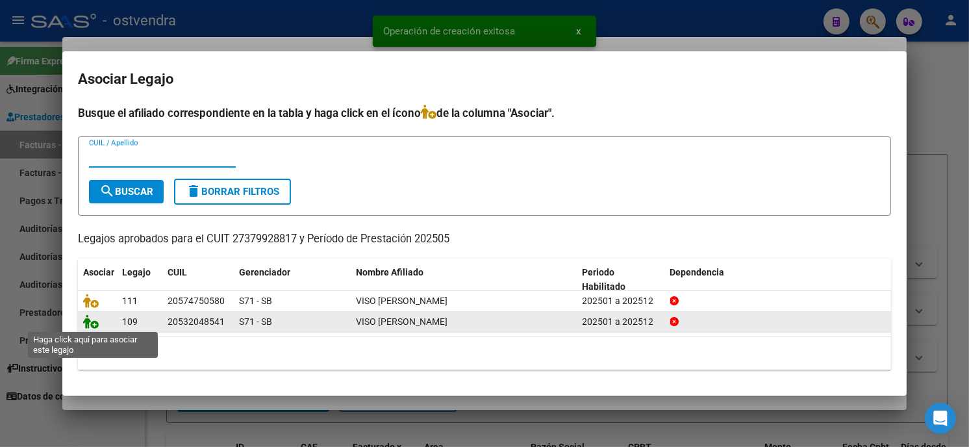
click at [92, 325] on icon at bounding box center [91, 321] width 16 height 14
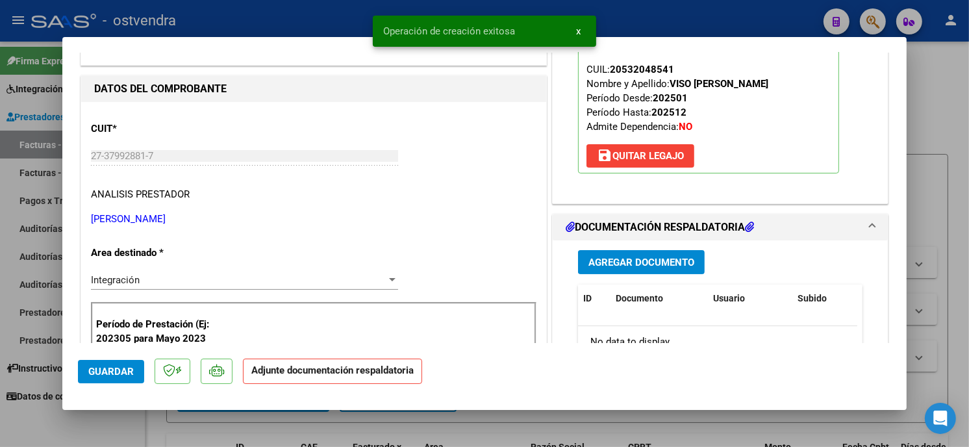
scroll to position [144, 0]
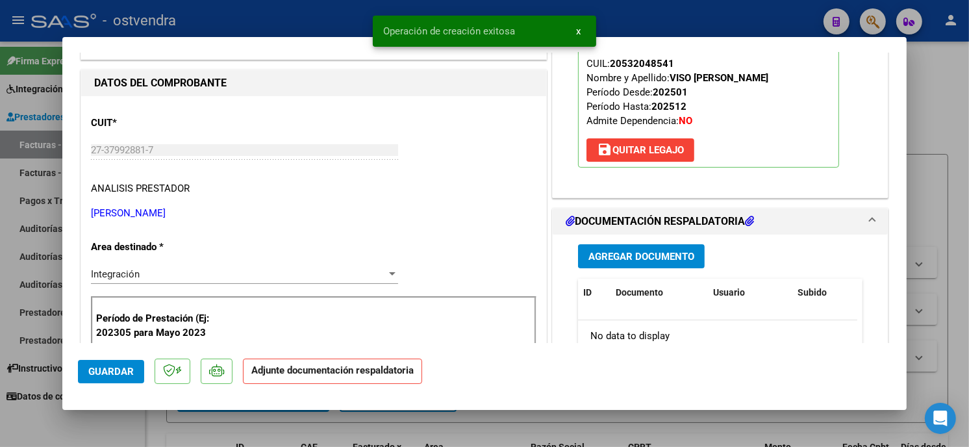
click at [650, 254] on span "Agregar Documento" at bounding box center [641, 257] width 106 height 12
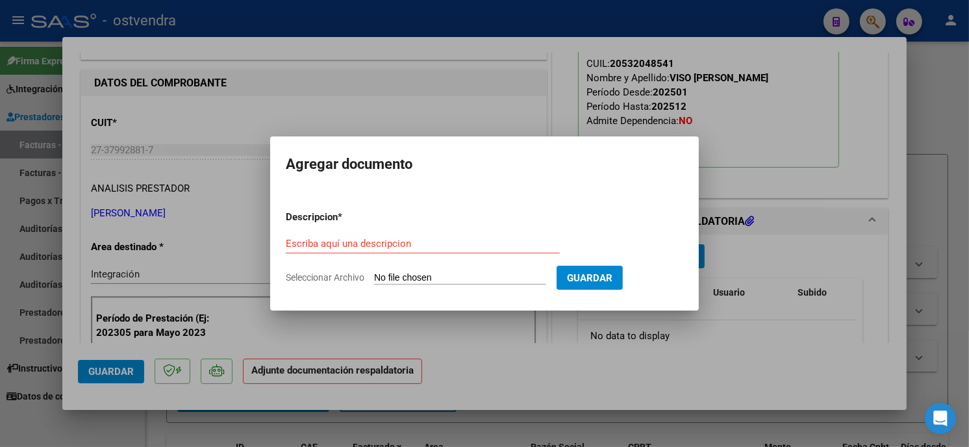
click at [434, 279] on input "Seleccionar Archivo" at bounding box center [460, 278] width 172 height 12
type input "C:\fakepath\ASISTENCIA B-2-509.pdf"
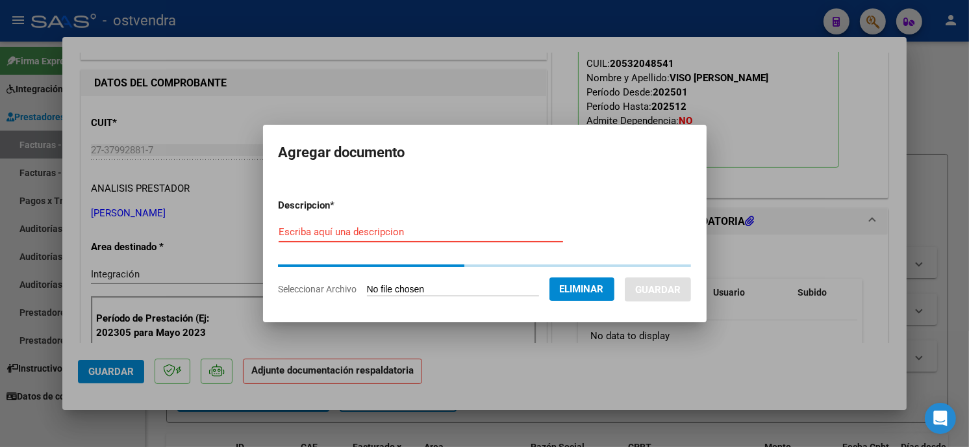
click at [382, 232] on input "Escriba aquí una descripcion" at bounding box center [421, 232] width 284 height 12
type input "PLANILLA DE ASISTENCIA"
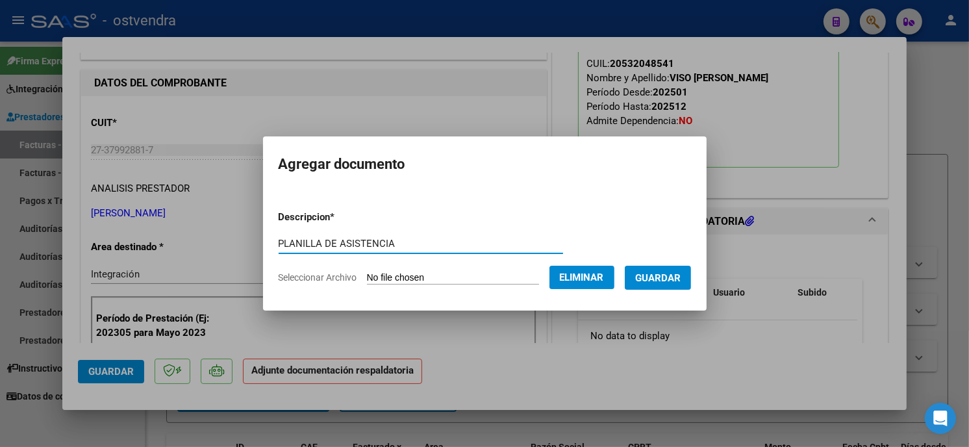
click at [660, 273] on span "Guardar" at bounding box center [657, 278] width 45 height 12
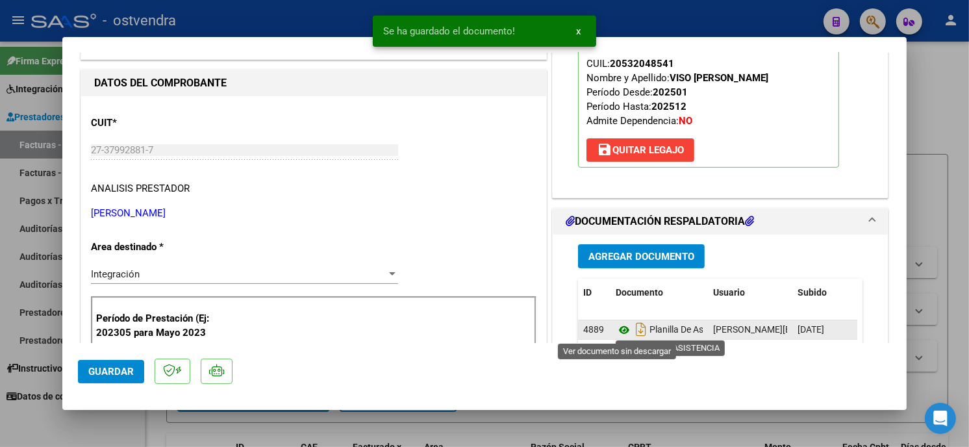
click at [620, 328] on icon at bounding box center [624, 330] width 17 height 16
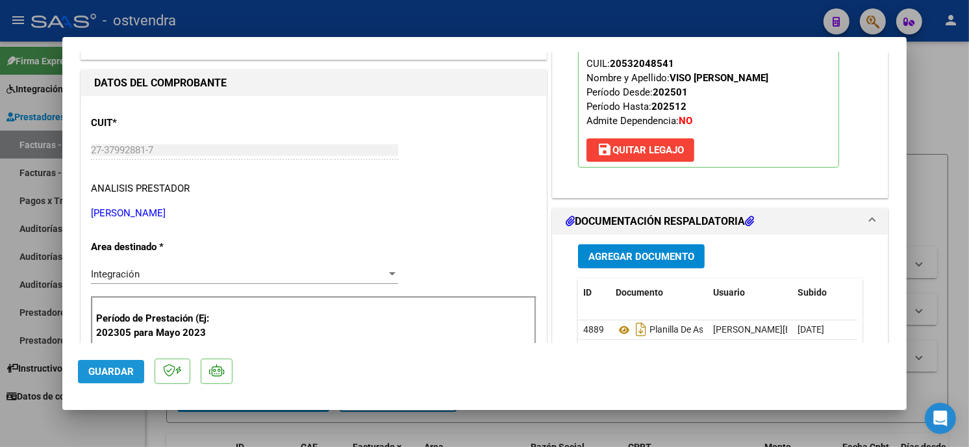
click at [108, 370] on span "Guardar" at bounding box center [110, 372] width 45 height 12
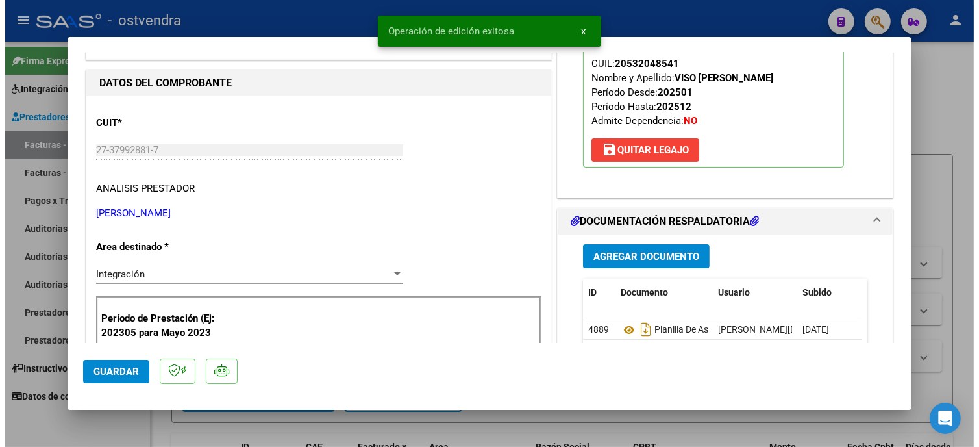
scroll to position [0, 0]
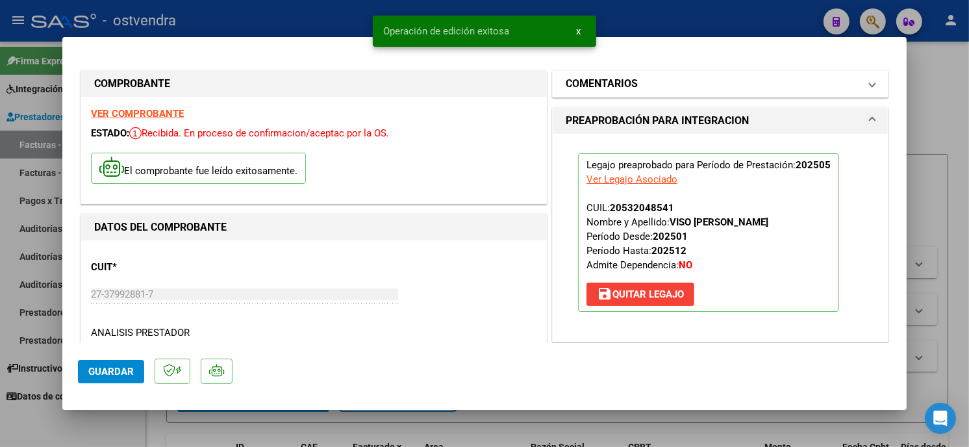
click at [626, 86] on h1 "COMENTARIOS" at bounding box center [602, 84] width 72 height 16
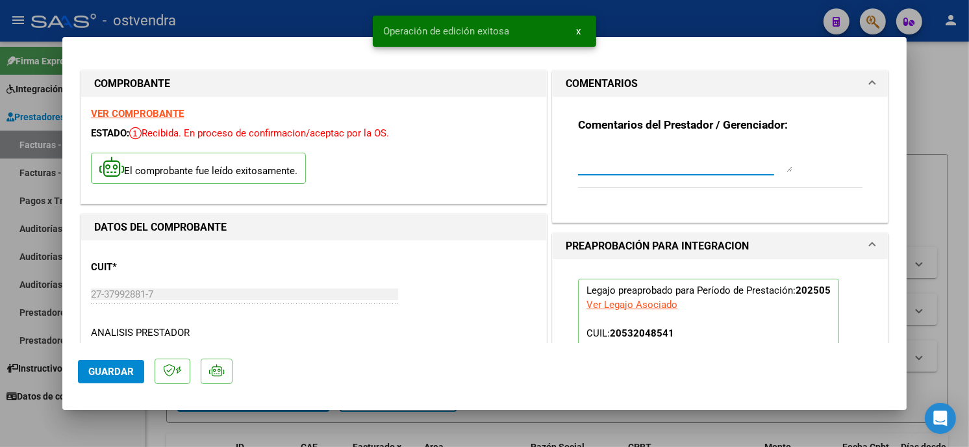
click at [612, 150] on textarea at bounding box center [685, 159] width 214 height 26
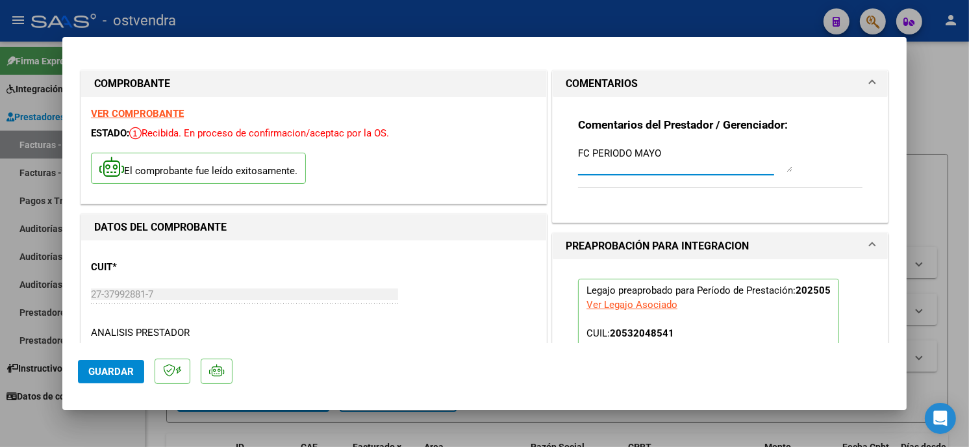
type textarea "FC PERIODO MAYO"
click at [118, 373] on span "Guardar" at bounding box center [110, 372] width 45 height 12
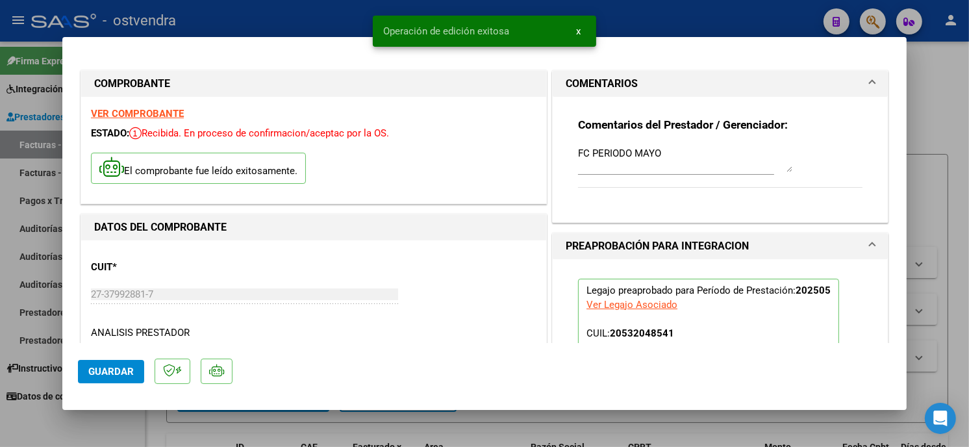
click at [297, 31] on div at bounding box center [484, 223] width 969 height 447
type input "$ 0,00"
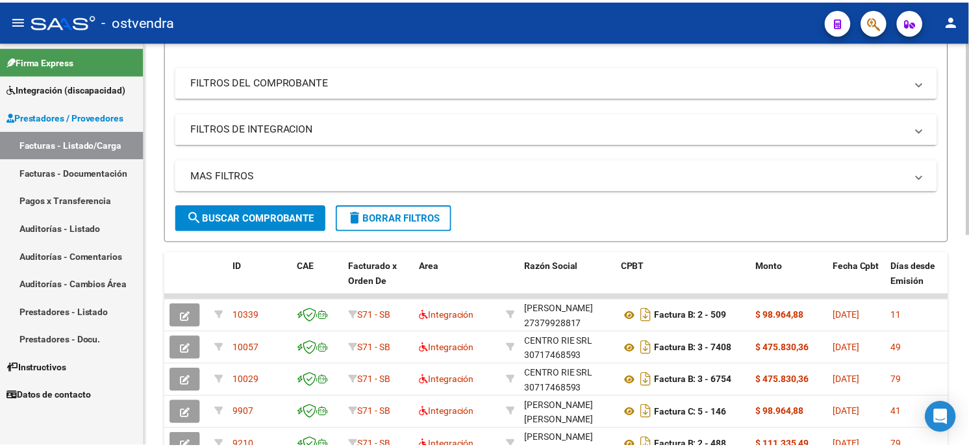
scroll to position [216, 0]
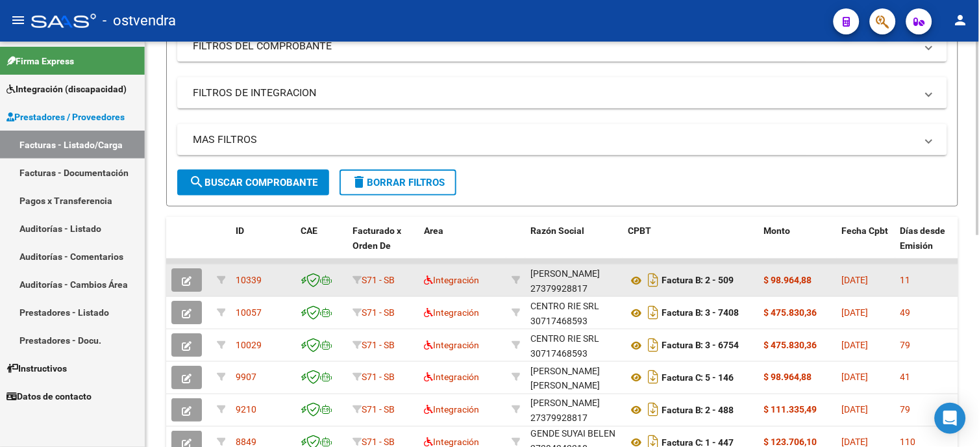
click at [189, 276] on icon "button" at bounding box center [187, 281] width 10 height 10
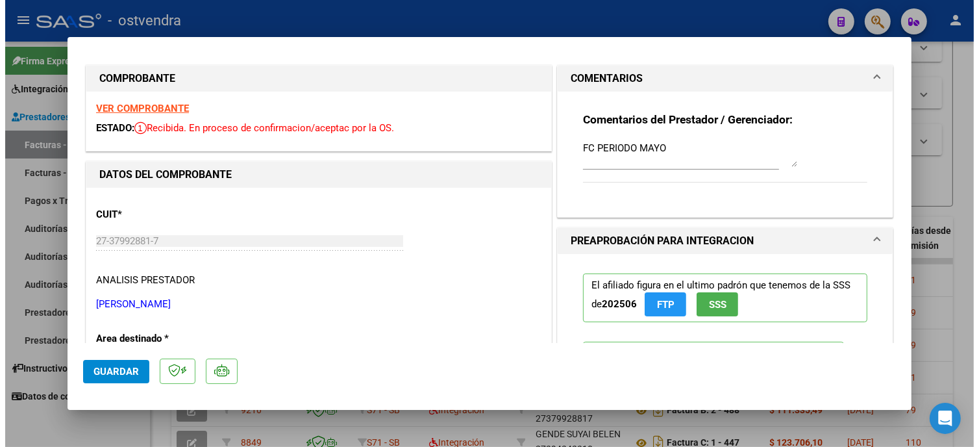
scroll to position [0, 0]
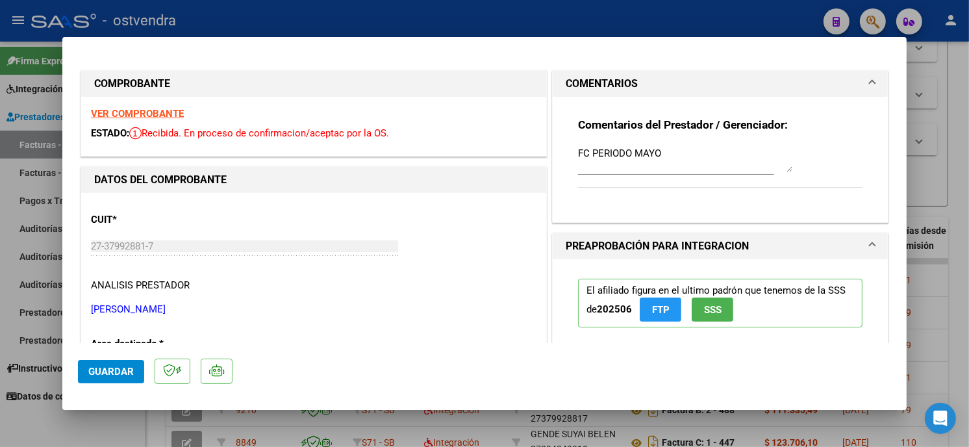
click at [108, 368] on span "Guardar" at bounding box center [110, 372] width 45 height 12
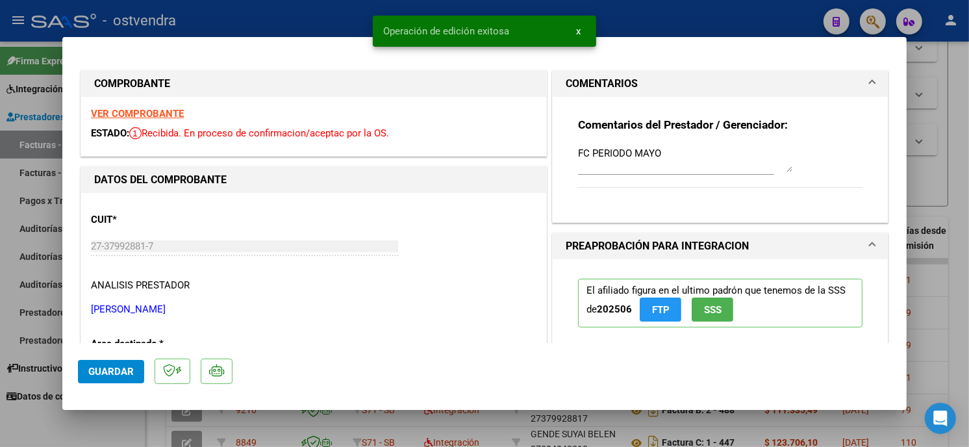
click at [307, 27] on div at bounding box center [484, 223] width 969 height 447
type input "$ 0,00"
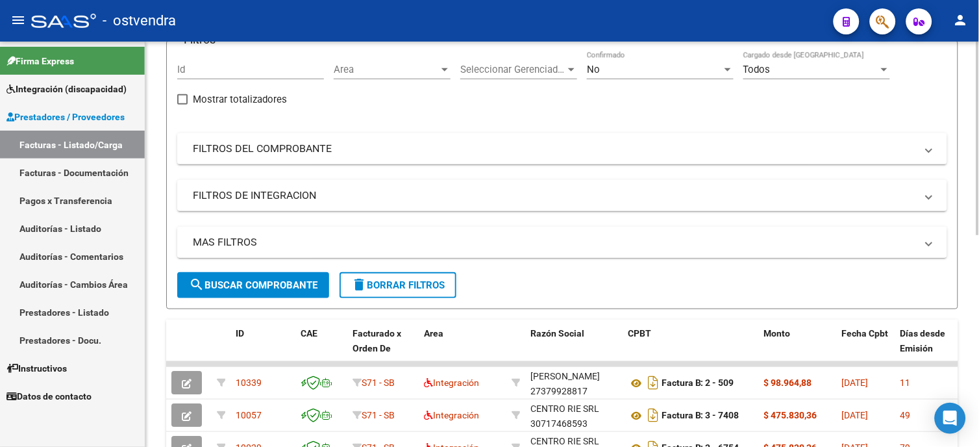
scroll to position [144, 0]
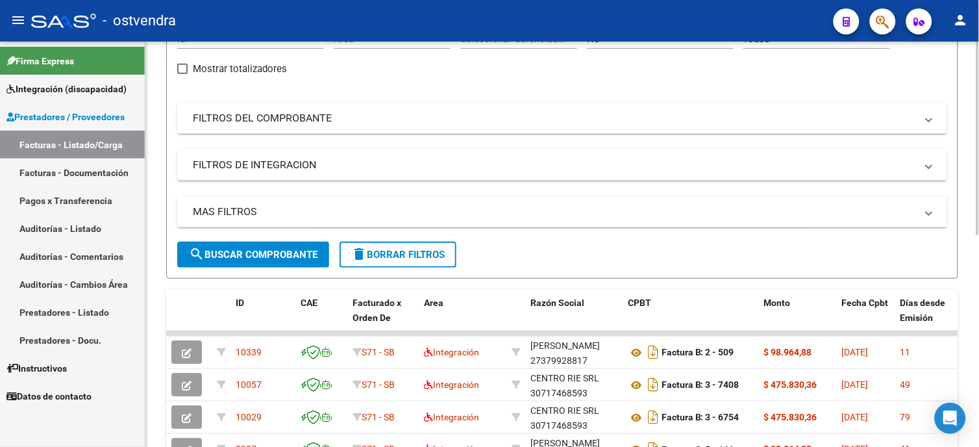
click at [309, 255] on span "search Buscar Comprobante" at bounding box center [253, 255] width 129 height 12
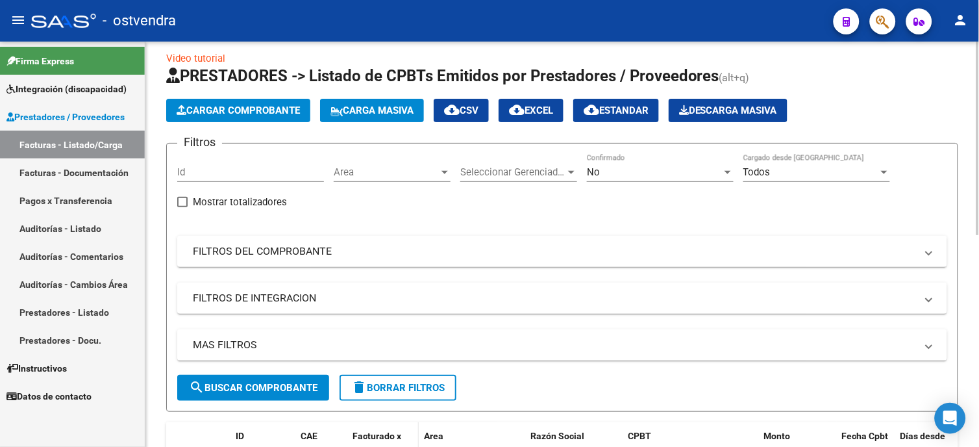
scroll to position [0, 0]
